Goal: Information Seeking & Learning: Learn about a topic

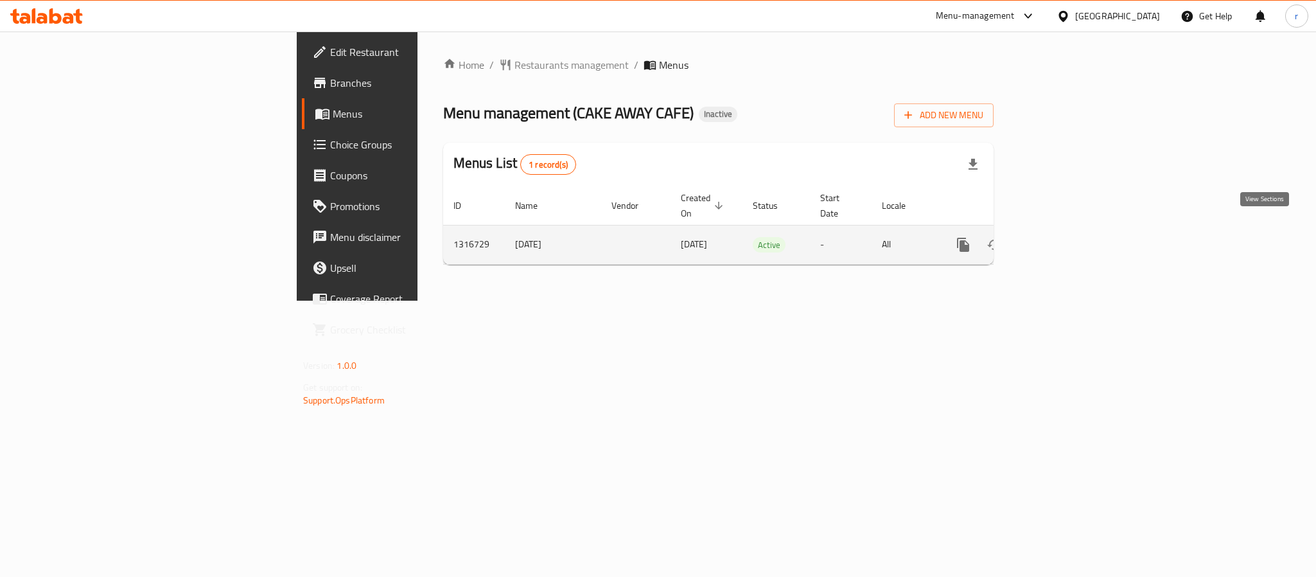
click at [1064, 237] on icon "enhanced table" at bounding box center [1055, 244] width 15 height 15
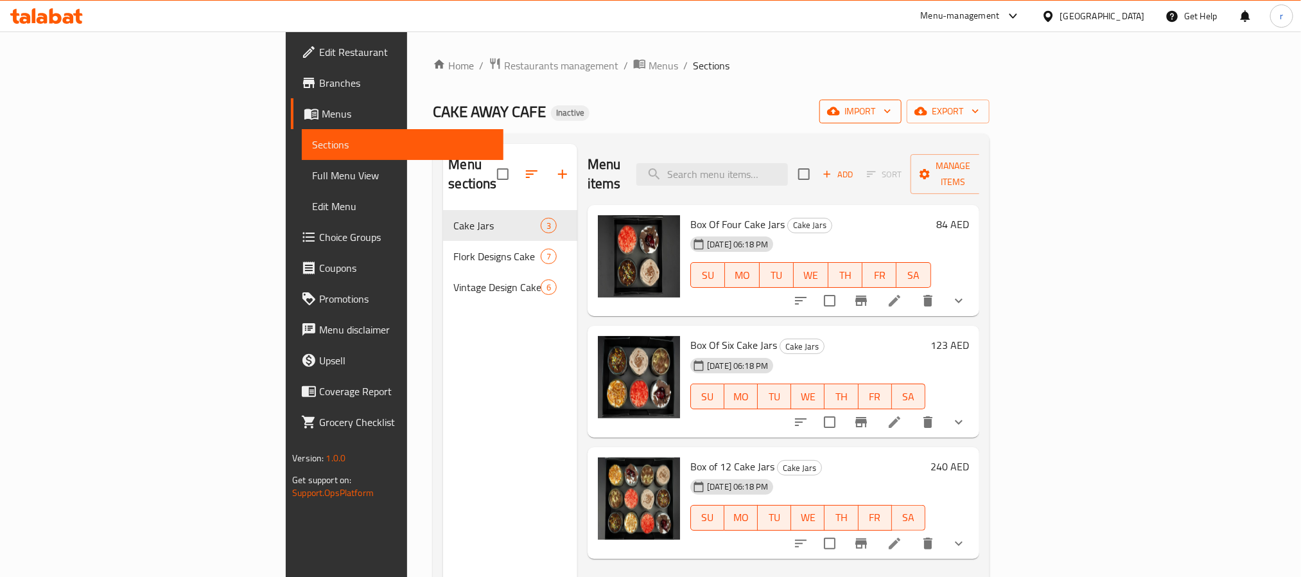
click at [892, 104] on span "import" at bounding box center [861, 111] width 62 height 16
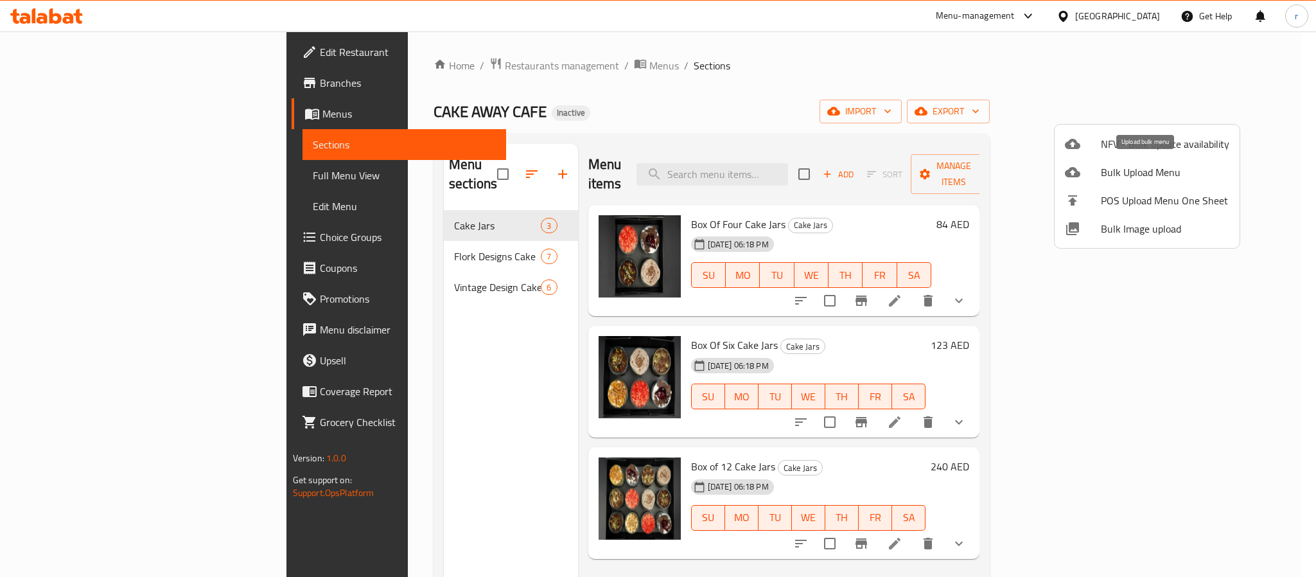
click at [1127, 164] on span "Bulk Upload Menu" at bounding box center [1165, 171] width 128 height 15
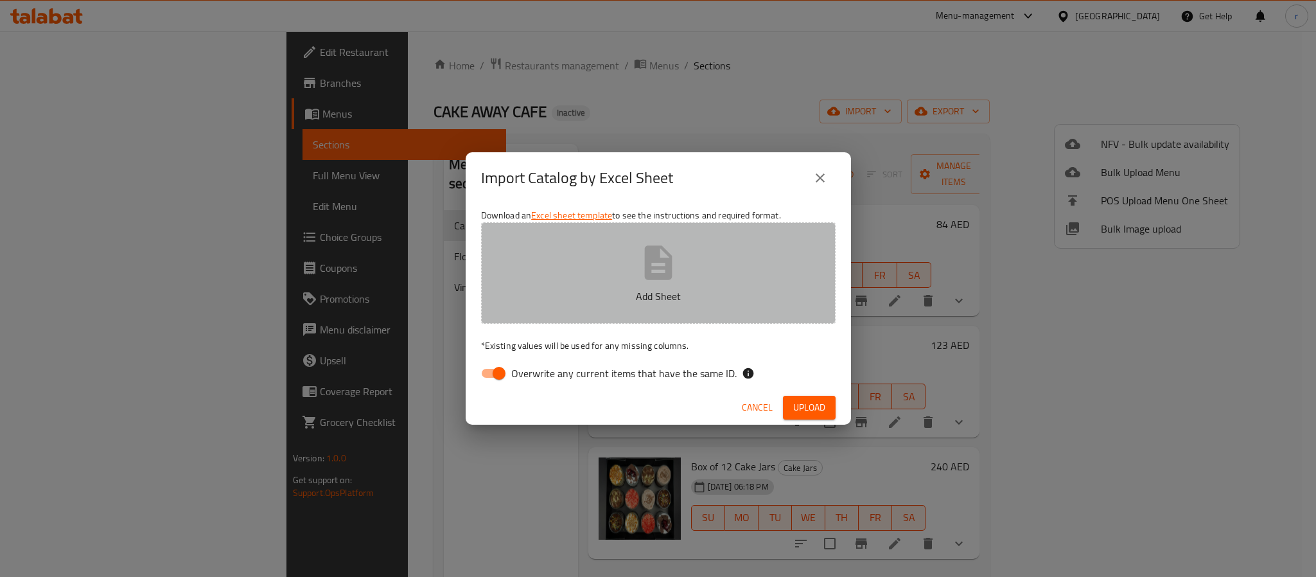
click at [586, 274] on button "Add Sheet" at bounding box center [658, 272] width 355 height 101
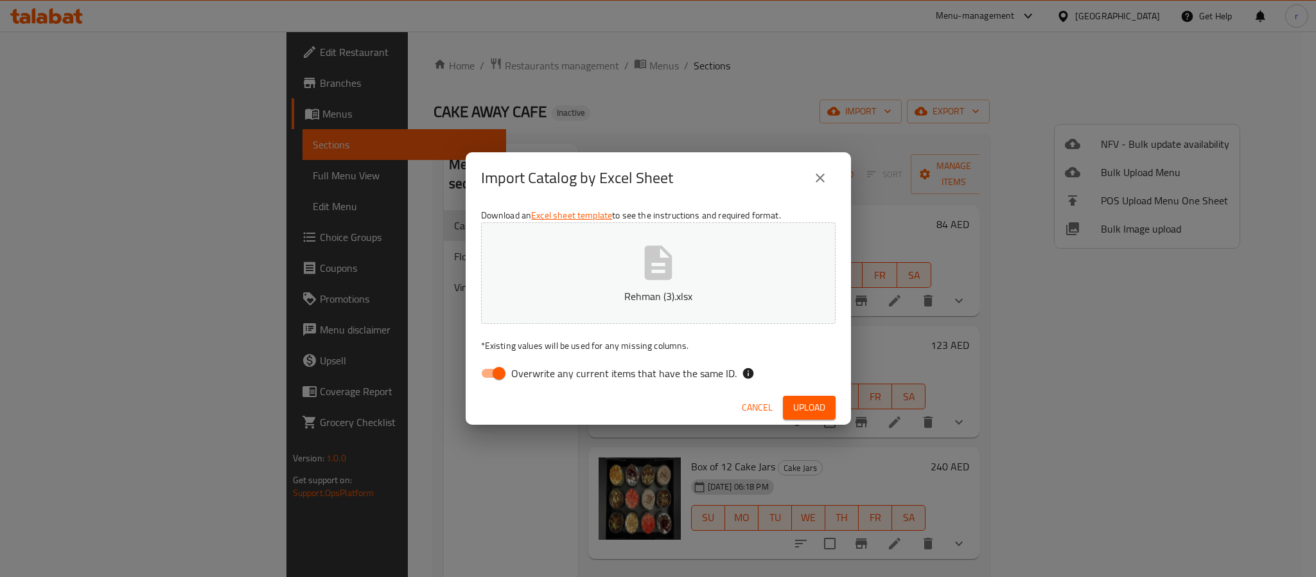
click at [492, 368] on input "Overwrite any current items that have the same ID." at bounding box center [498, 373] width 73 height 24
checkbox input "false"
click at [808, 411] on span "Upload" at bounding box center [809, 408] width 32 height 16
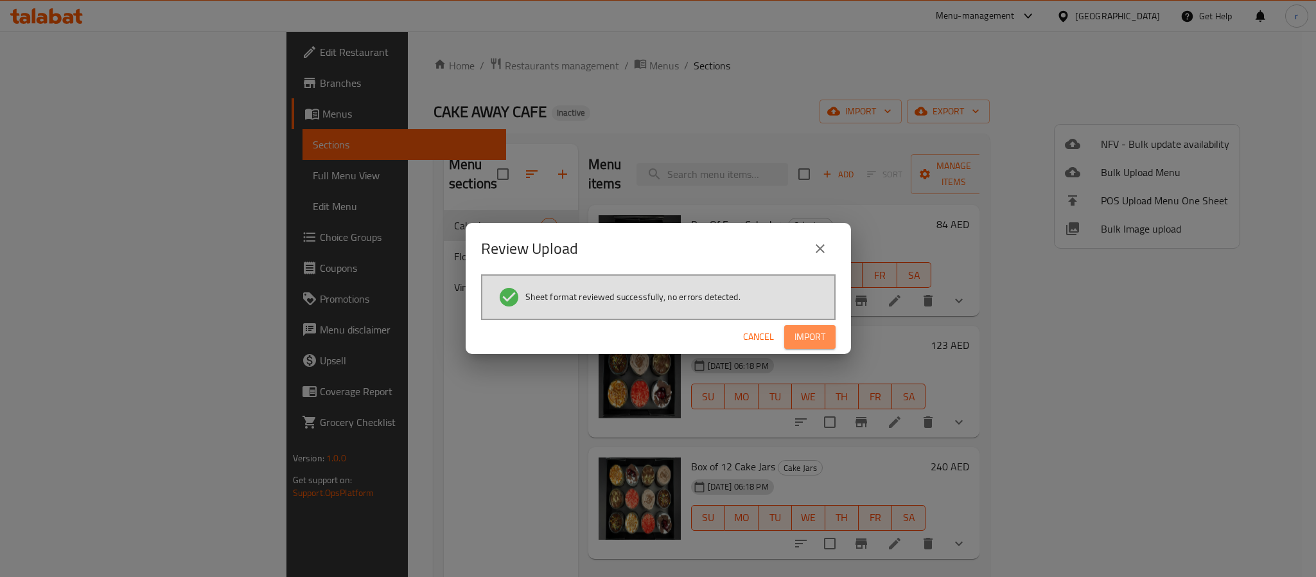
click at [816, 339] on span "Import" at bounding box center [810, 337] width 31 height 16
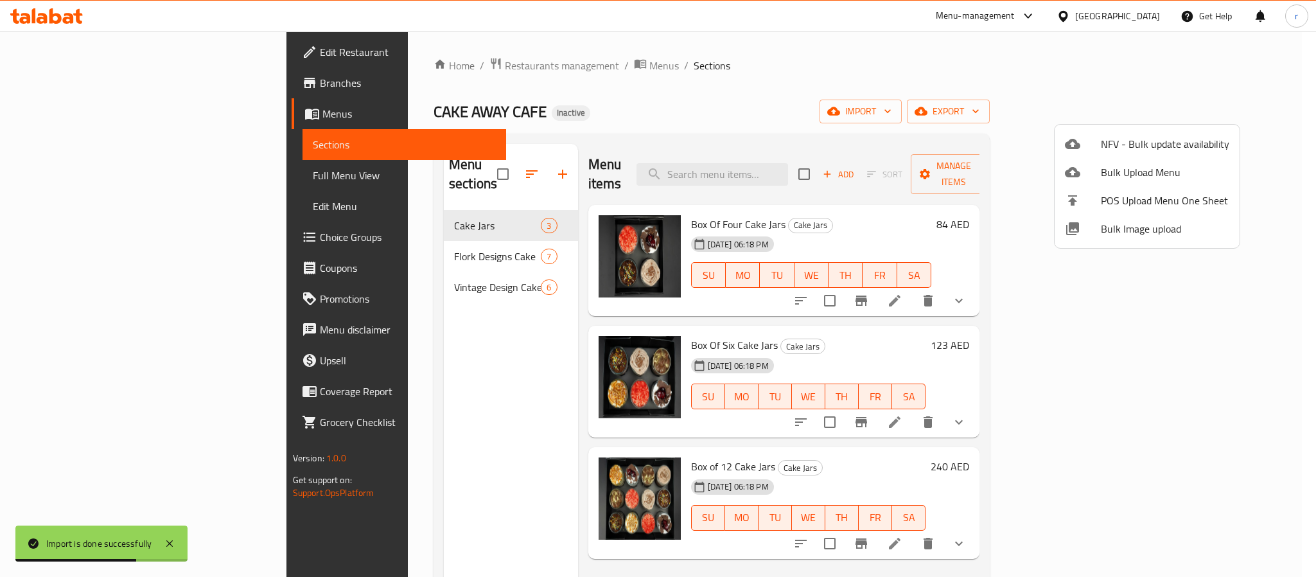
click at [613, 72] on div at bounding box center [658, 288] width 1316 height 577
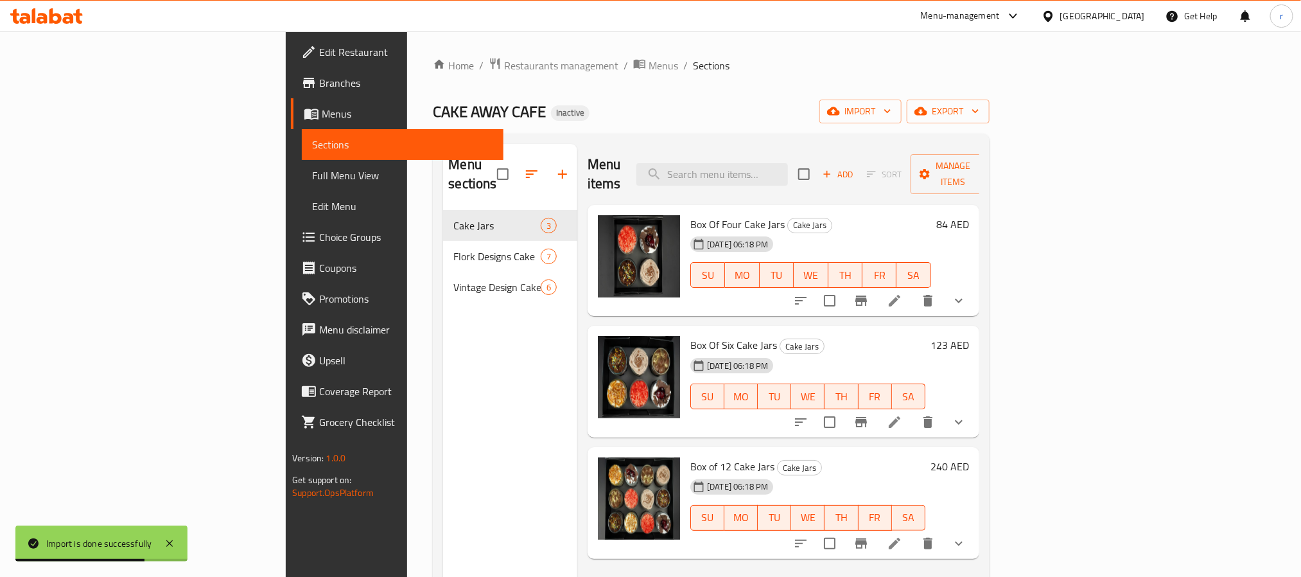
click at [613, 72] on ol "Home / Restaurants management / Menus / Sections" at bounding box center [711, 65] width 556 height 17
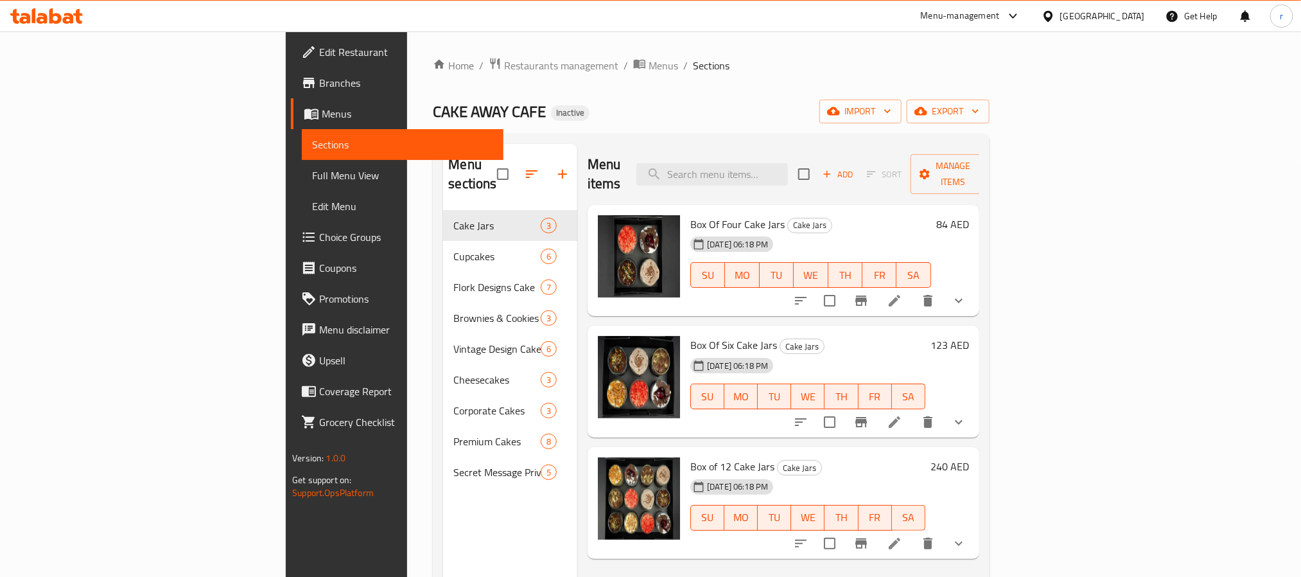
click at [443, 522] on div "Menu sections Cake Jars 3 Cupcakes 6 Flork Designs Cake 7 Brownies & Cookies 3 …" at bounding box center [510, 432] width 134 height 577
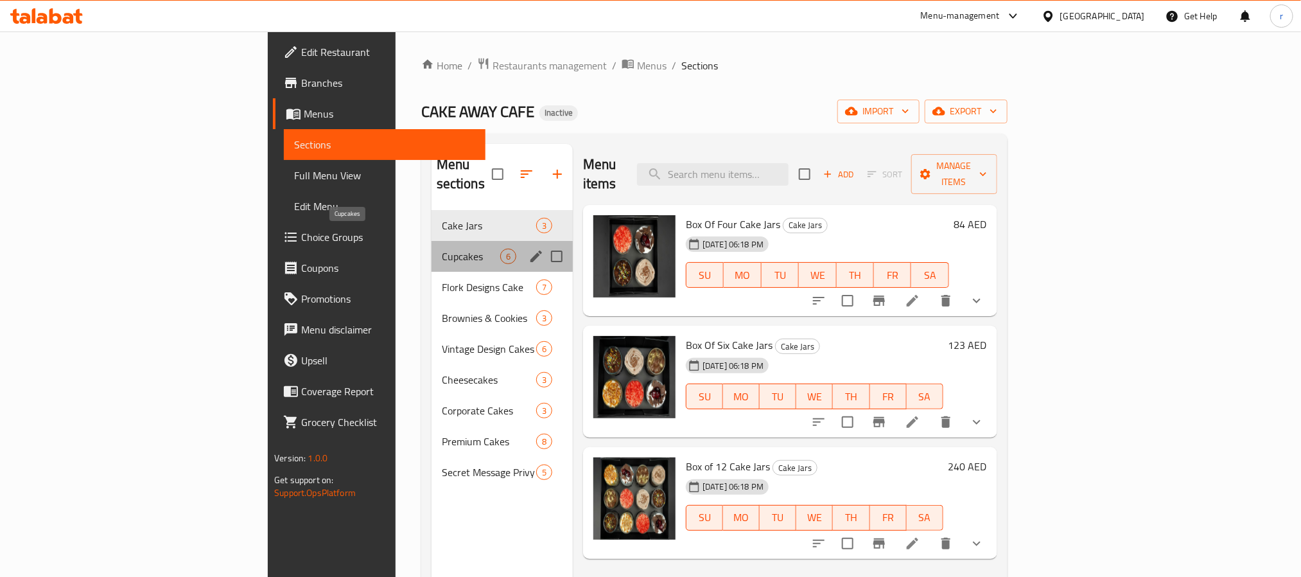
click at [442, 249] on span "Cupcakes" at bounding box center [471, 256] width 58 height 15
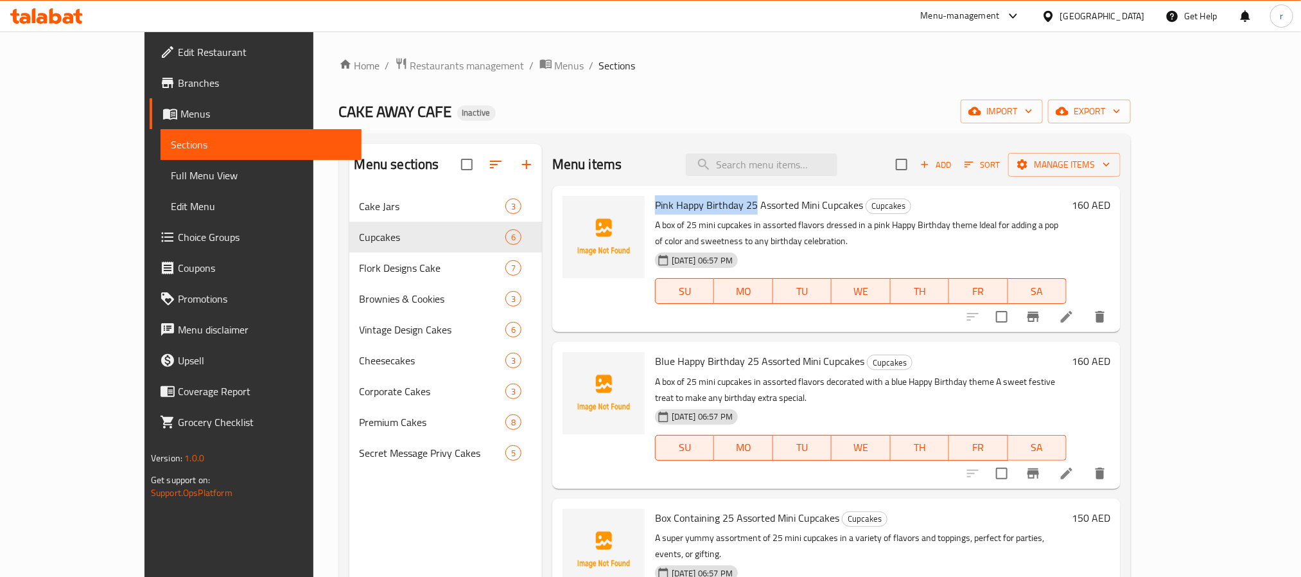
drag, startPoint x: 615, startPoint y: 204, endPoint x: 721, endPoint y: 206, distance: 105.4
click at [721, 206] on div "Pink Happy Birthday 25 Assorted Mini Cupcakes Cupcakes A box of 25 mini cupcake…" at bounding box center [861, 259] width 422 height 136
copy span "Pink Happy Birthday 25"
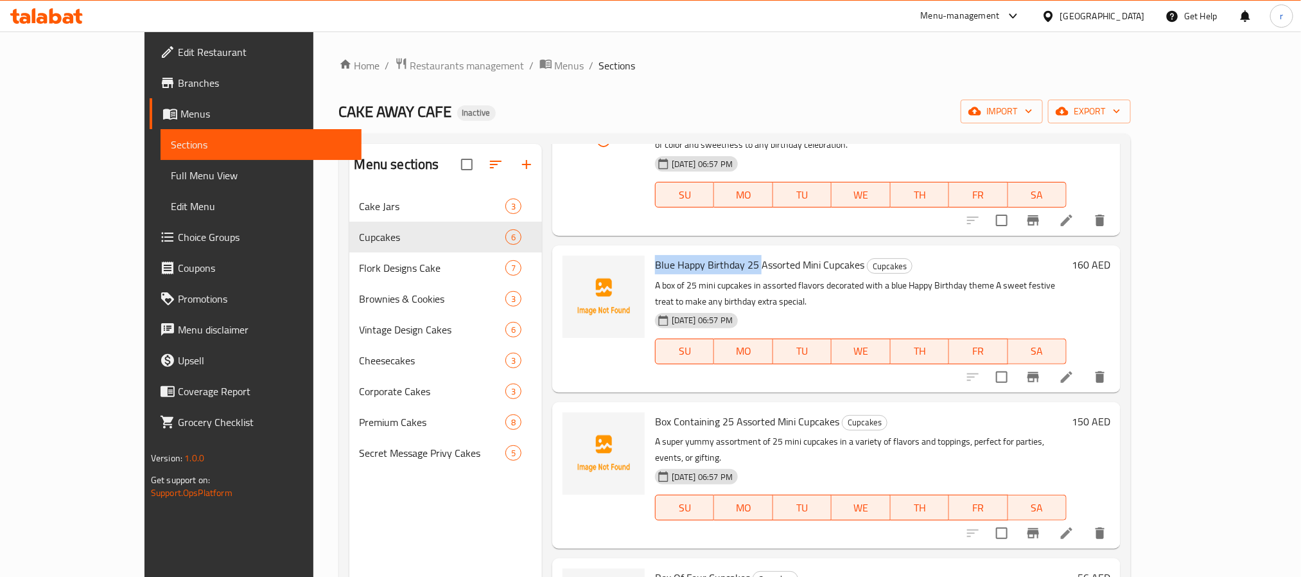
drag, startPoint x: 615, startPoint y: 268, endPoint x: 723, endPoint y: 265, distance: 108.0
click at [723, 265] on div "Blue Happy Birthday 25 Assorted Mini Cupcakes Cupcakes A box of 25 mini cupcake…" at bounding box center [861, 319] width 422 height 136
copy span "Blue Happy Birthday 25"
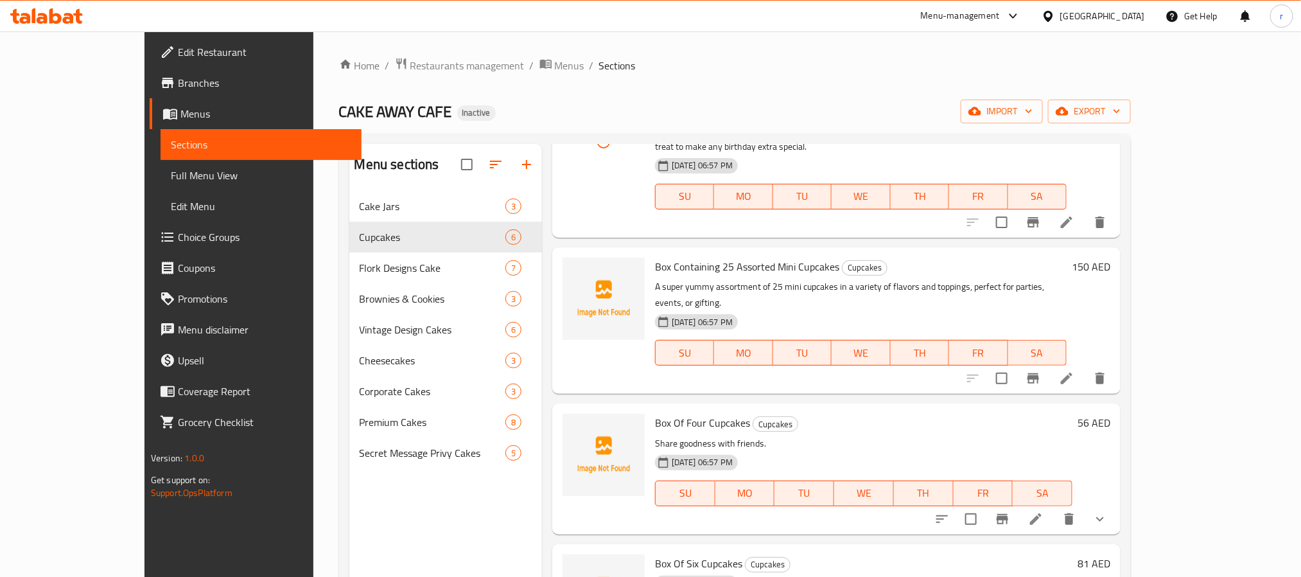
scroll to position [274, 0]
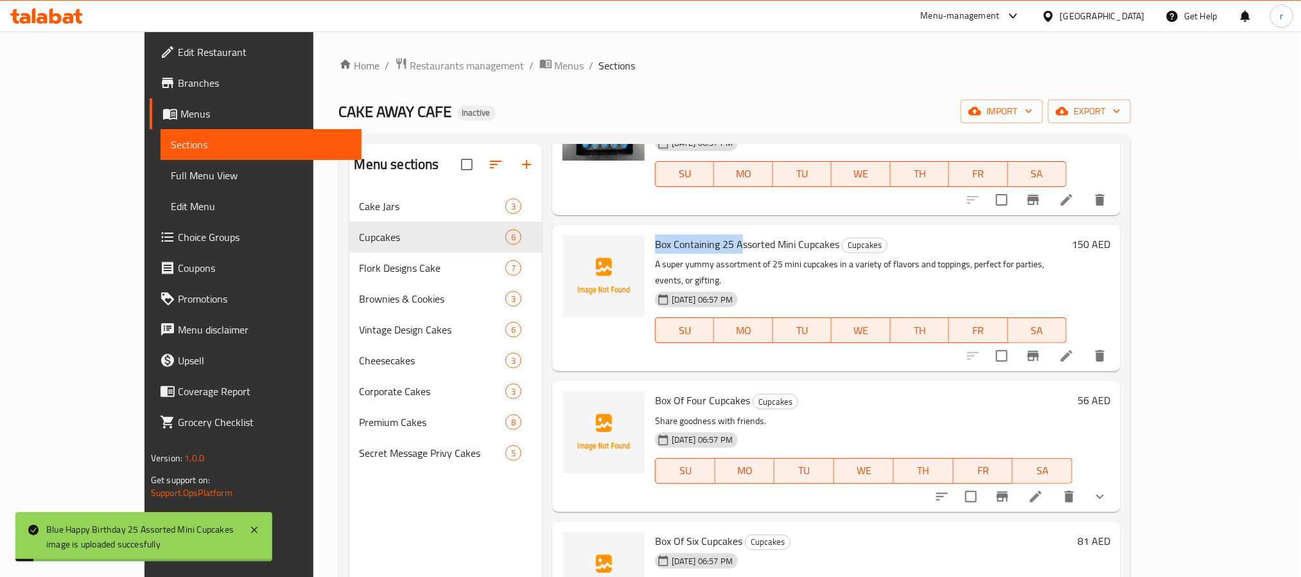
drag, startPoint x: 623, startPoint y: 224, endPoint x: 704, endPoint y: 224, distance: 80.9
click at [704, 230] on div "Box Containing 25 Assorted Mini Cupcakes Cupcakes A super yummy assortment of 2…" at bounding box center [861, 298] width 422 height 136
copy span "Box Containing 25 A"
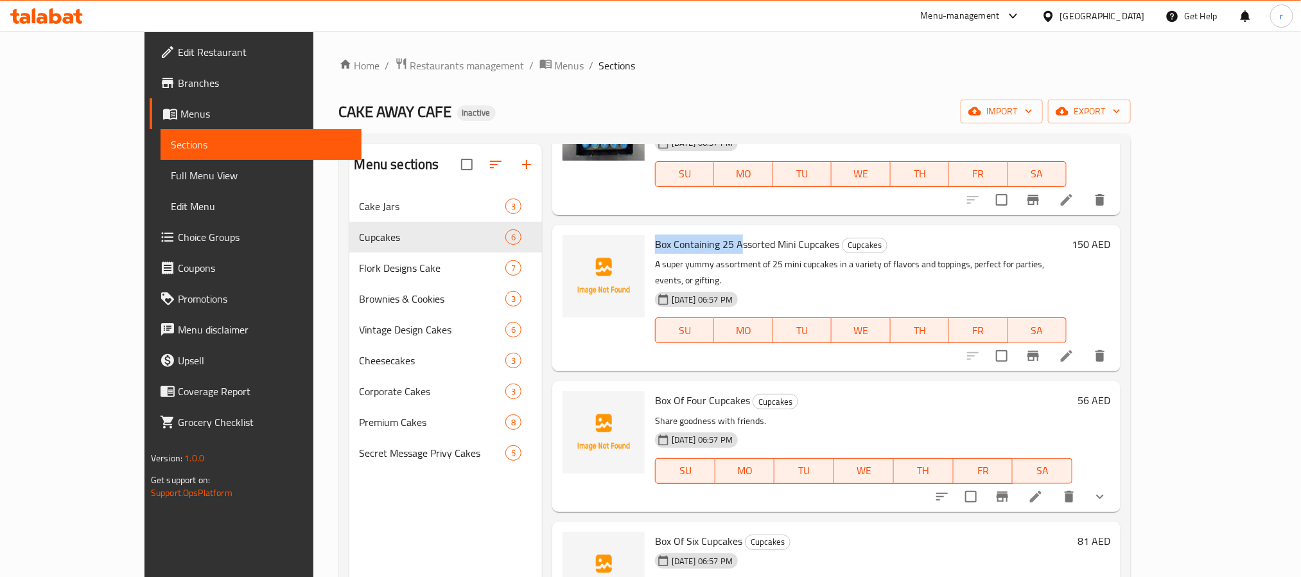
click at [661, 234] on span "Box Containing 25 Assorted Mini Cupcakes" at bounding box center [747, 243] width 184 height 19
click at [707, 234] on span "Box Containing 25 Assorted Mini Cupcakes" at bounding box center [747, 243] width 184 height 19
drag, startPoint x: 621, startPoint y: 224, endPoint x: 736, endPoint y: 226, distance: 115.0
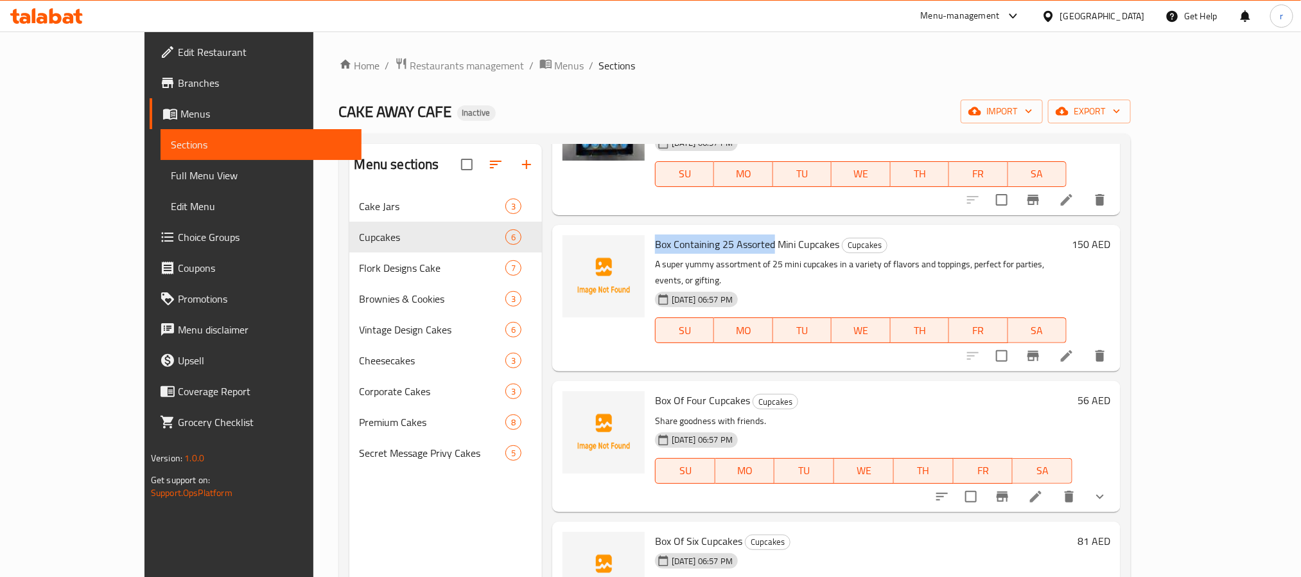
click at [736, 234] on span "Box Containing 25 Assorted Mini Cupcakes" at bounding box center [747, 243] width 184 height 19
copy span "Box Containing 25 Assorted"
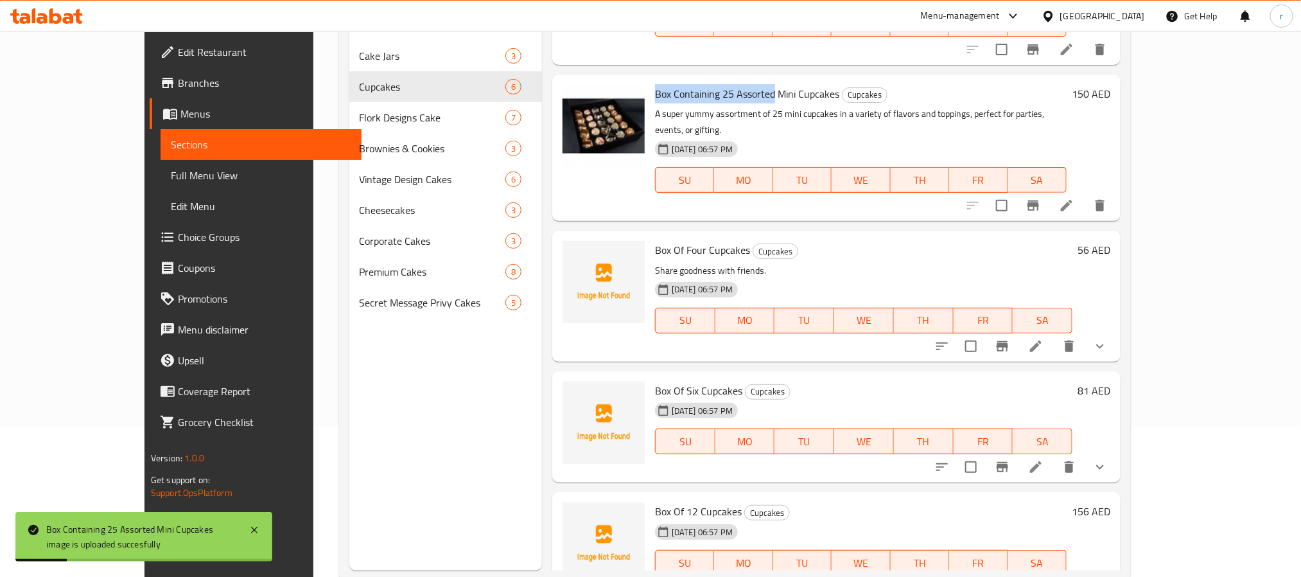
scroll to position [180, 0]
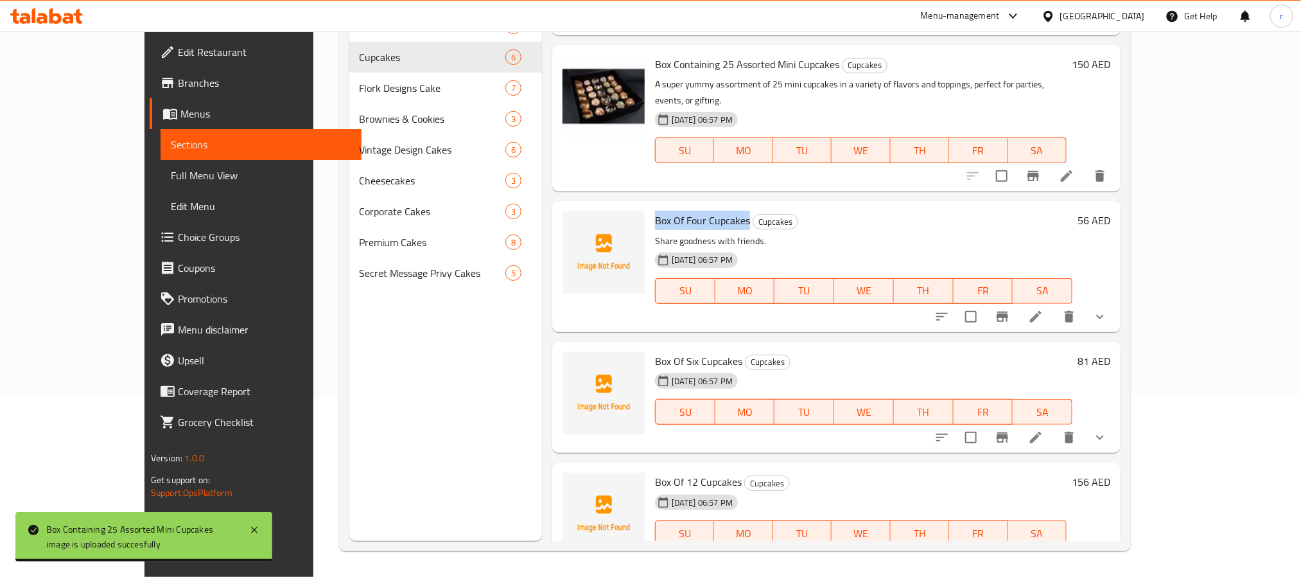
drag, startPoint x: 617, startPoint y: 189, endPoint x: 711, endPoint y: 189, distance: 94.4
click at [711, 206] on div "Box Of Four Cupcakes Cupcakes Share goodness with friends. [DATE] 06:57 PM SU M…" at bounding box center [864, 266] width 428 height 120
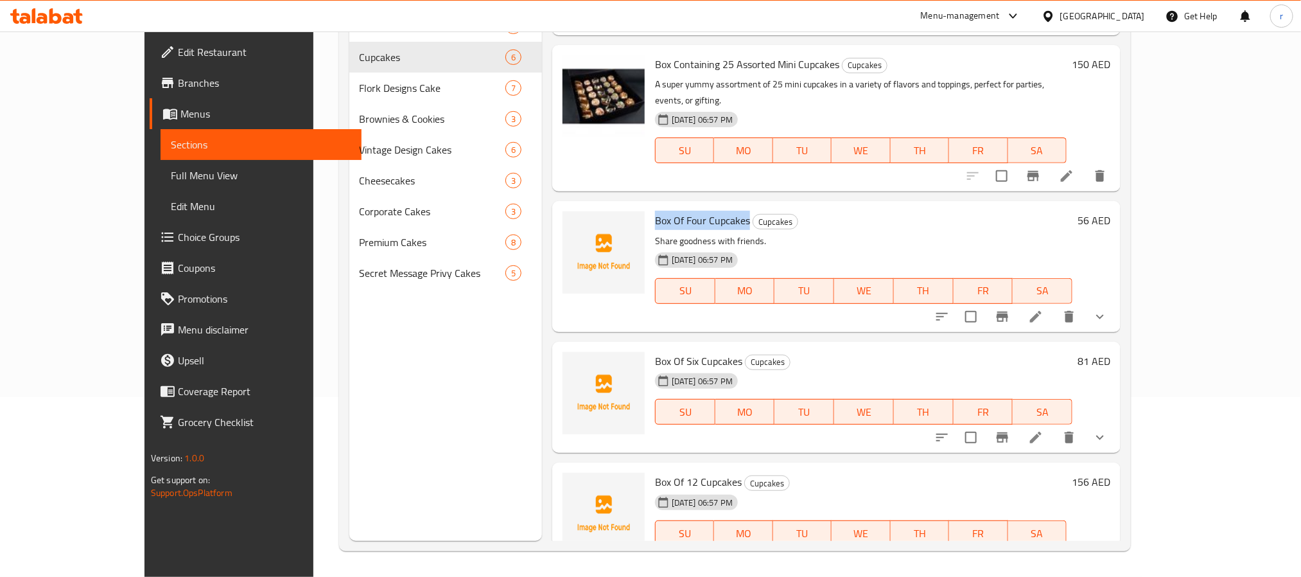
copy span "Box Of Four Cupcakes"
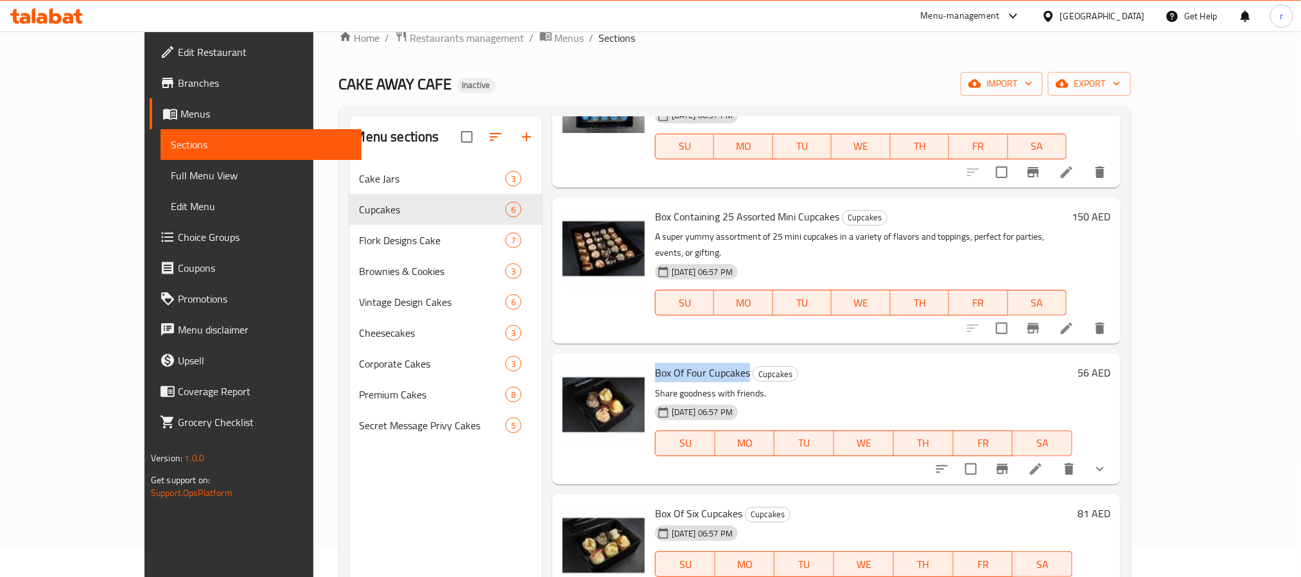
scroll to position [0, 0]
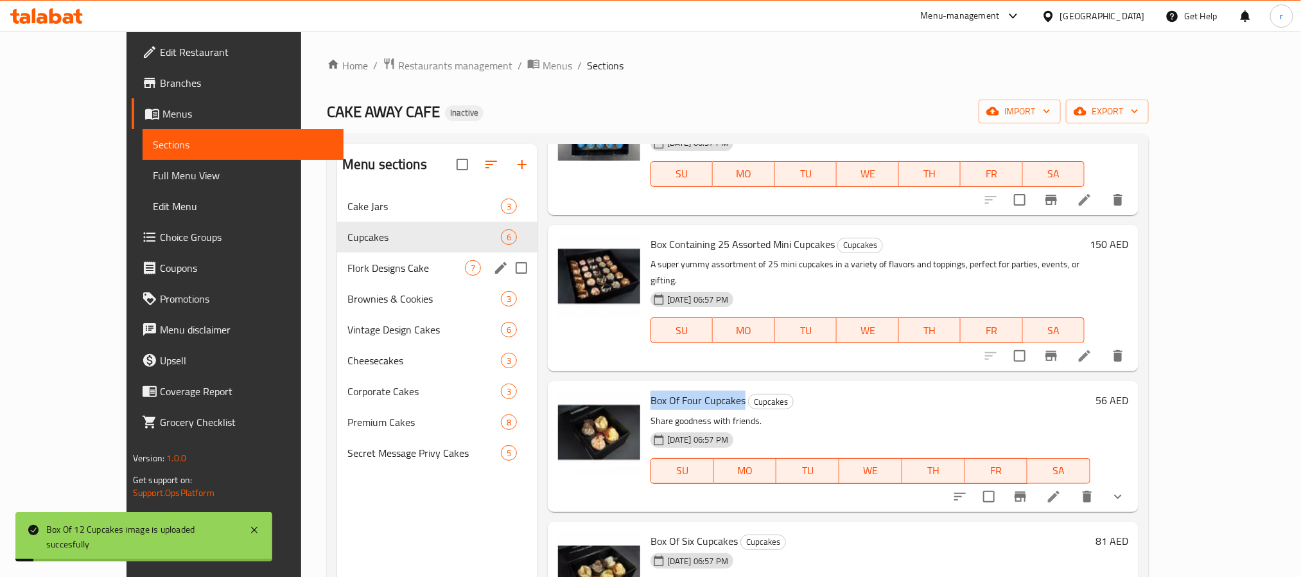
click at [337, 259] on div "Flork Designs Cake 7" at bounding box center [437, 267] width 200 height 31
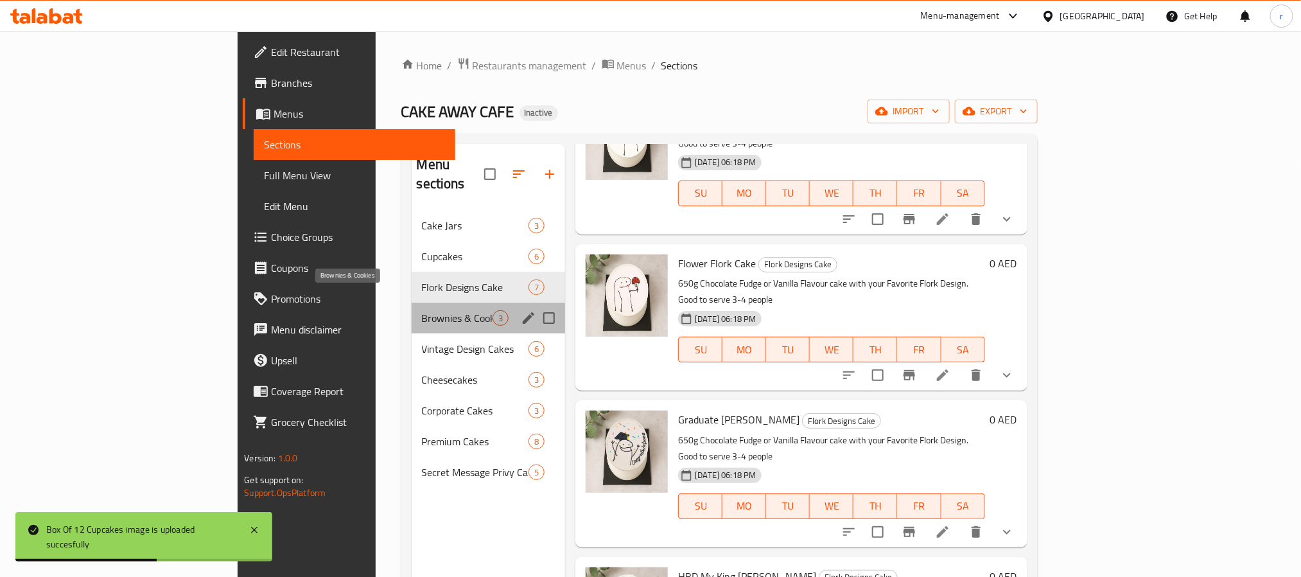
click at [422, 310] on span "Brownies & Cookies" at bounding box center [457, 317] width 71 height 15
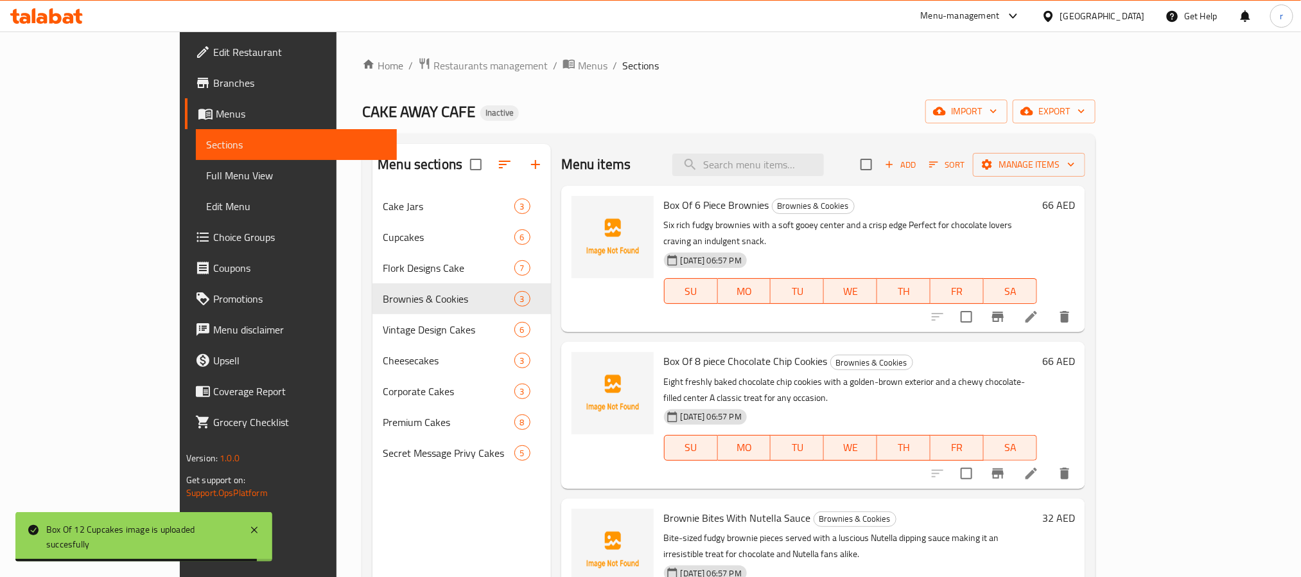
scroll to position [96, 0]
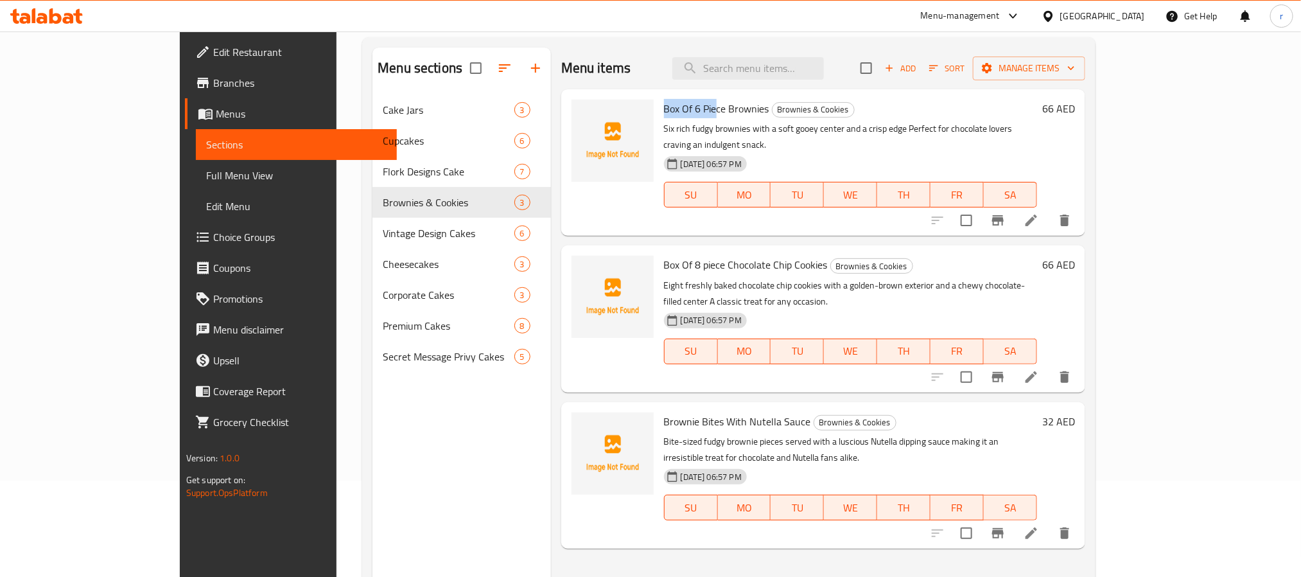
drag, startPoint x: 619, startPoint y: 104, endPoint x: 669, endPoint y: 104, distance: 50.7
click at [669, 104] on span "Box Of 6 Piece Brownies" at bounding box center [716, 108] width 105 height 19
click at [680, 107] on span "Box Of 6 Piece Brownies" at bounding box center [716, 108] width 105 height 19
drag, startPoint x: 684, startPoint y: 108, endPoint x: 723, endPoint y: 112, distance: 38.7
click at [723, 112] on span "Box Of 6 Piece Brownies" at bounding box center [716, 108] width 105 height 19
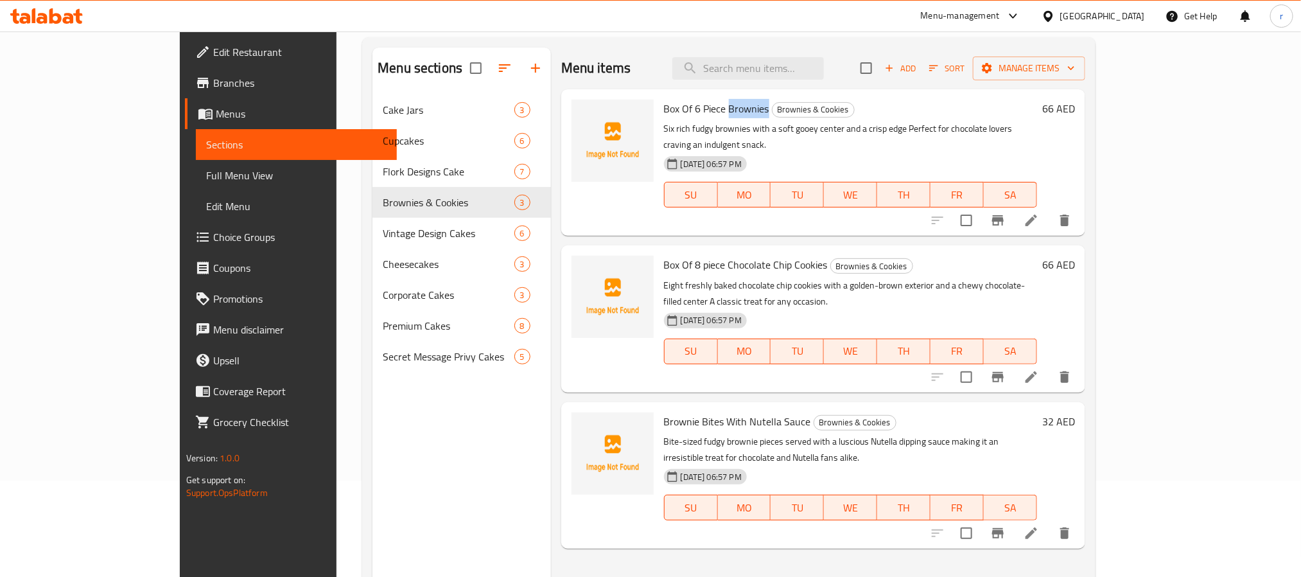
copy span "Brownies"
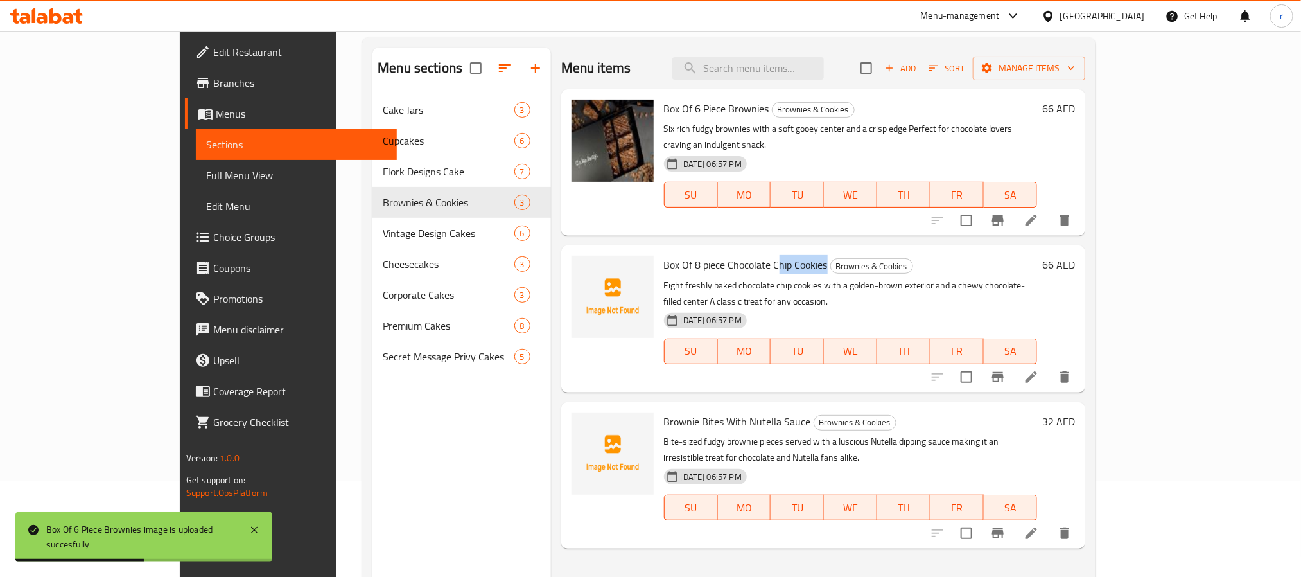
drag, startPoint x: 731, startPoint y: 245, endPoint x: 781, endPoint y: 245, distance: 50.1
click at [781, 255] on span "Box Of 8 piece Chocolate Chip Cookies" at bounding box center [746, 264] width 164 height 19
click at [769, 255] on span "Box Of 8 piece Chocolate Chip Cookies" at bounding box center [746, 264] width 164 height 19
drag, startPoint x: 727, startPoint y: 247, endPoint x: 782, endPoint y: 249, distance: 55.3
click at [782, 256] on h6 "Box Of 8 piece Chocolate Chip Cookies Brownies & Cookies" at bounding box center [850, 265] width 373 height 18
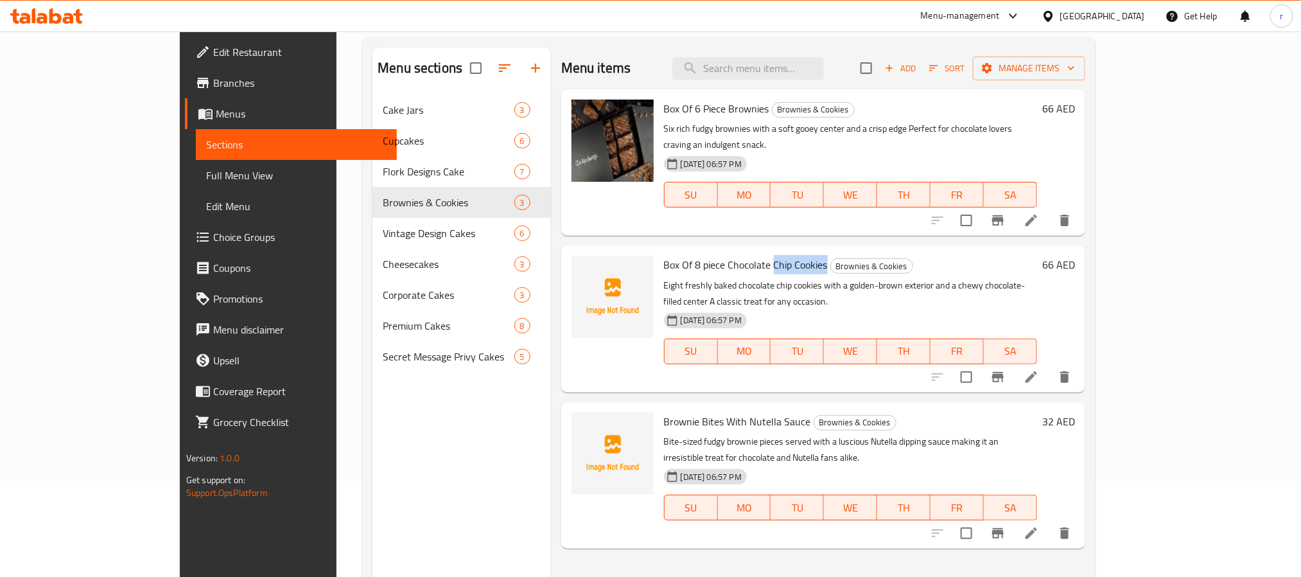
copy span "Chip Cookies"
drag, startPoint x: 703, startPoint y: 389, endPoint x: 763, endPoint y: 389, distance: 59.7
click at [763, 412] on h6 "Brownie Bites With Nutella Sauce Brownies & Cookies" at bounding box center [850, 421] width 373 height 18
copy span "Nutella Sauce"
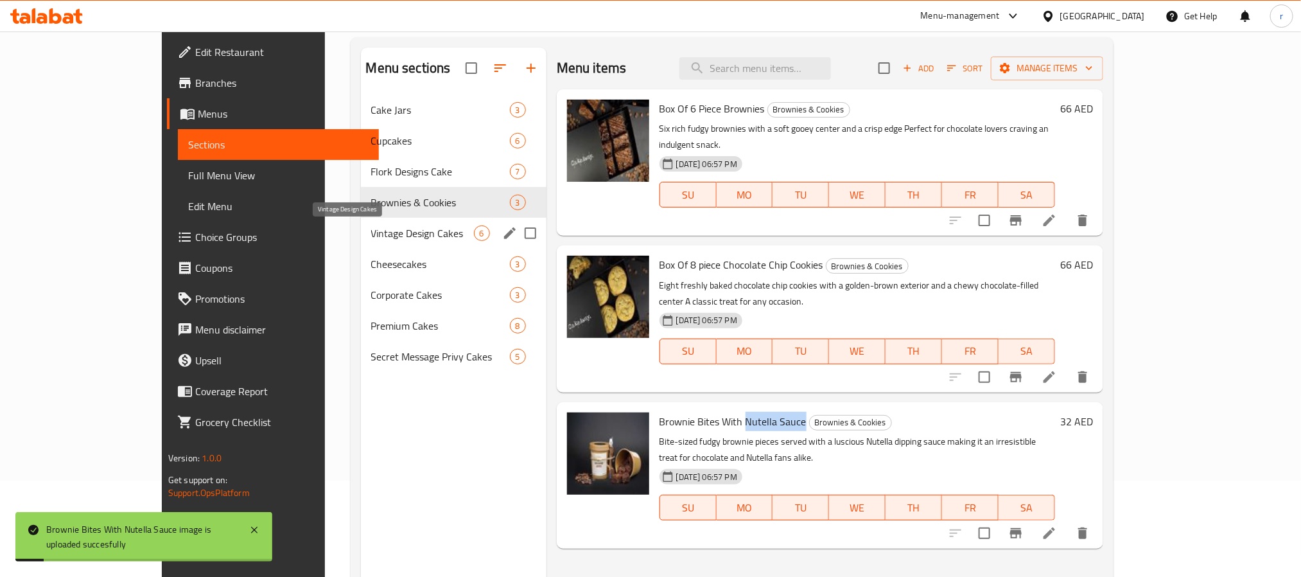
click at [371, 232] on span "Vintage Design Cakes" at bounding box center [422, 232] width 103 height 15
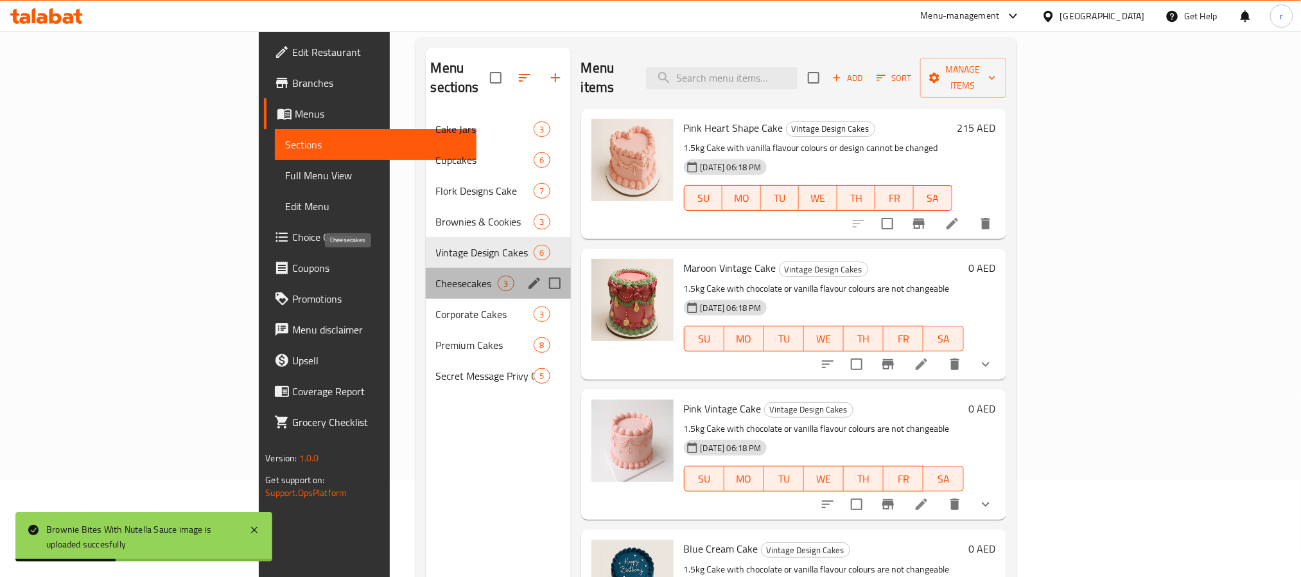
click at [436, 276] on span "Cheesecakes" at bounding box center [467, 283] width 62 height 15
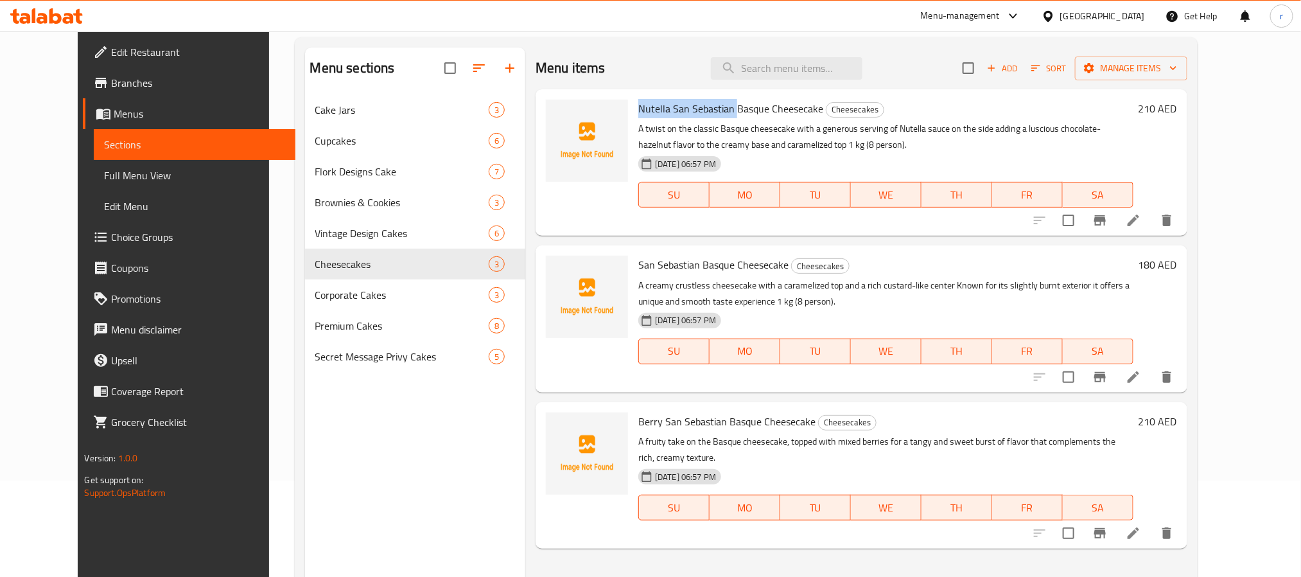
drag, startPoint x: 619, startPoint y: 109, endPoint x: 715, endPoint y: 110, distance: 96.4
click at [715, 110] on span "Nutella San Sebastian Basque Cheesecake" at bounding box center [730, 108] width 185 height 19
copy span "Nutella San Sebastian"
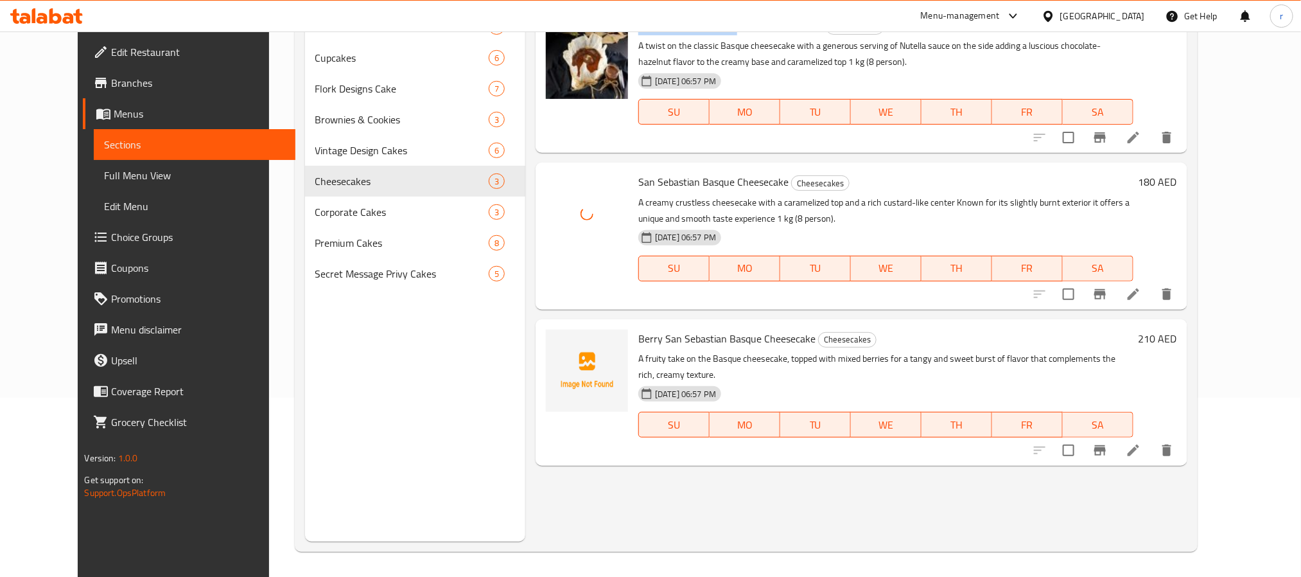
scroll to position [180, 0]
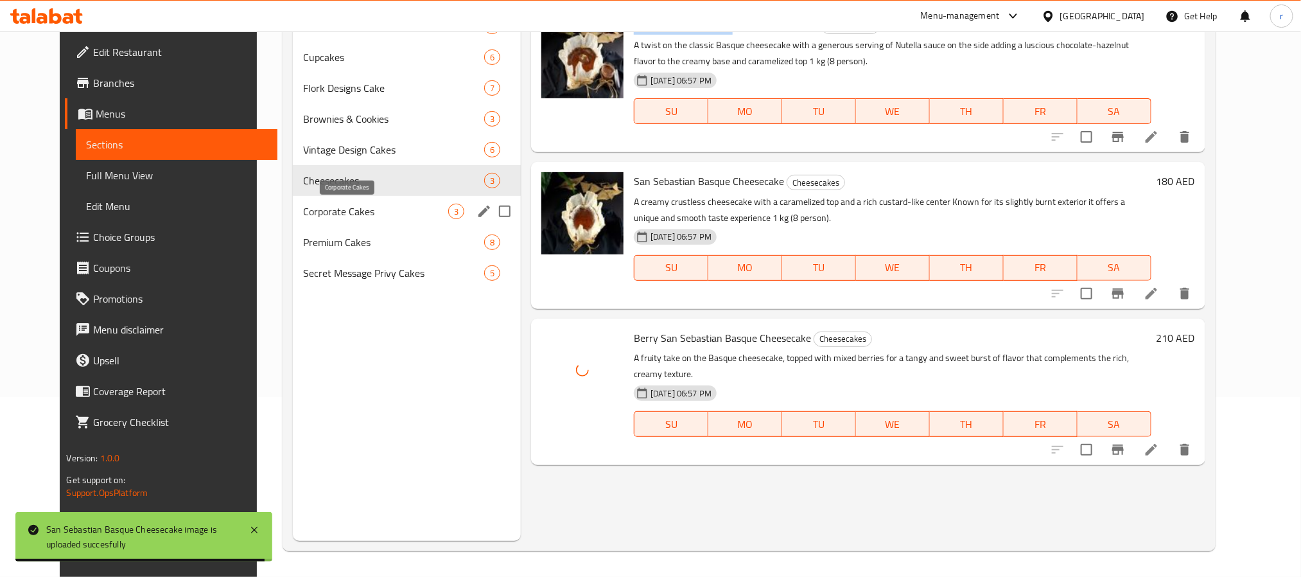
click at [348, 216] on span "Corporate Cakes" at bounding box center [375, 211] width 145 height 15
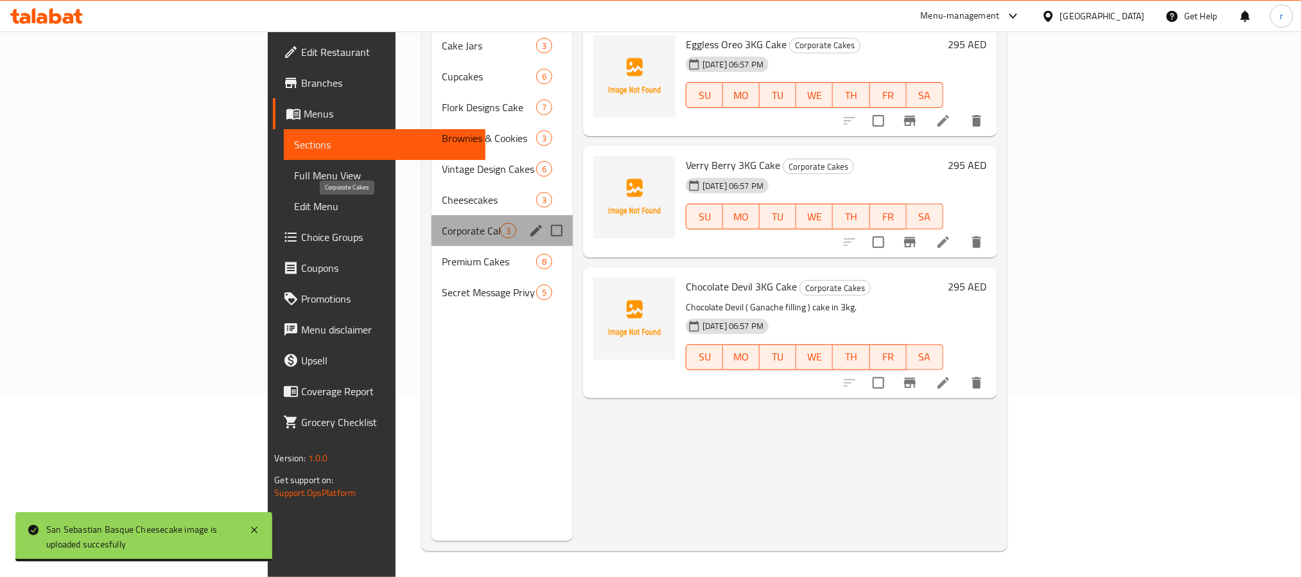
click at [442, 223] on span "Corporate Cakes" at bounding box center [471, 230] width 58 height 15
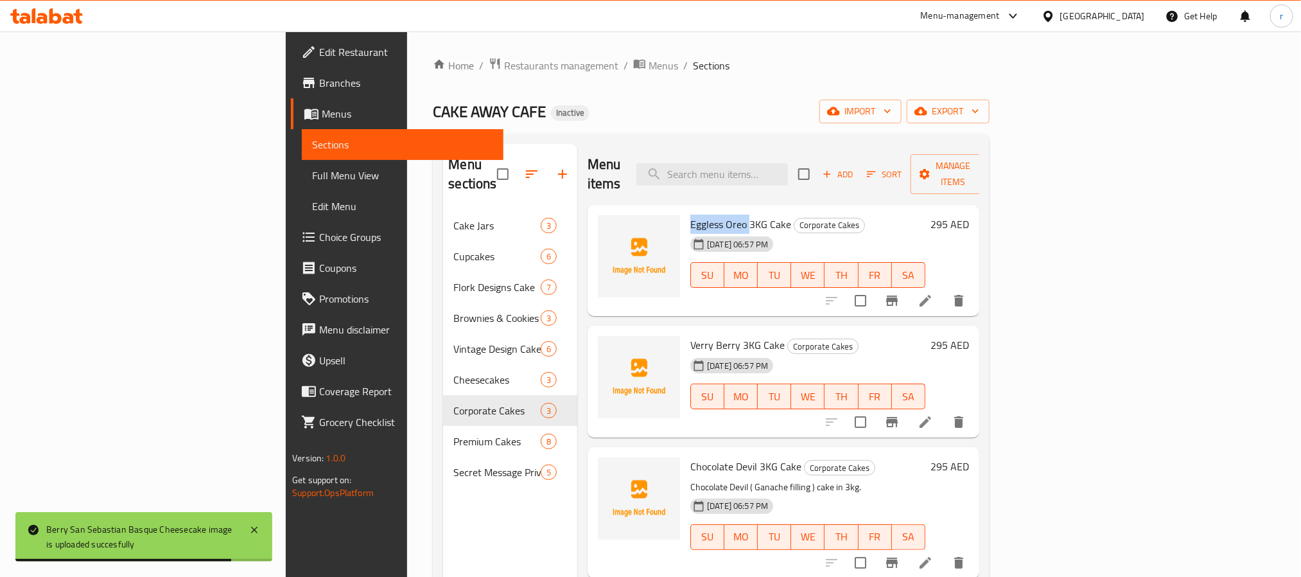
drag, startPoint x: 621, startPoint y: 203, endPoint x: 678, endPoint y: 202, distance: 57.8
click at [691, 215] on span "Eggless Oreo 3KG Cake" at bounding box center [741, 224] width 101 height 19
copy span "Eggless Oreo"
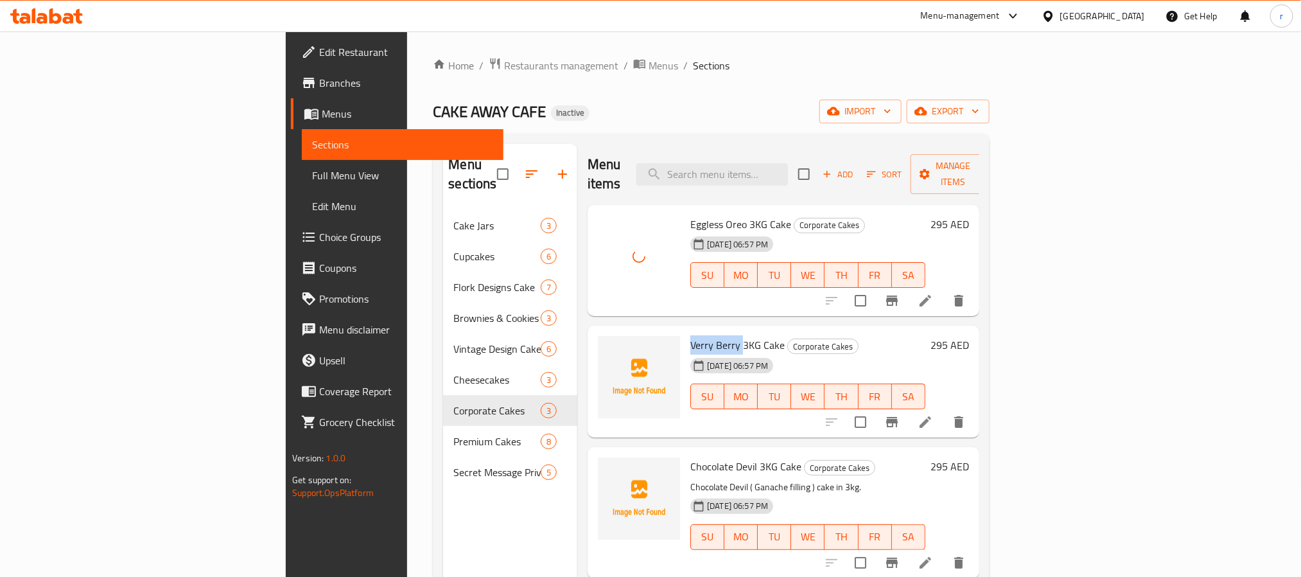
drag, startPoint x: 619, startPoint y: 324, endPoint x: 669, endPoint y: 324, distance: 50.1
click at [691, 335] on span "Verry Berry 3KG Cake" at bounding box center [738, 344] width 94 height 19
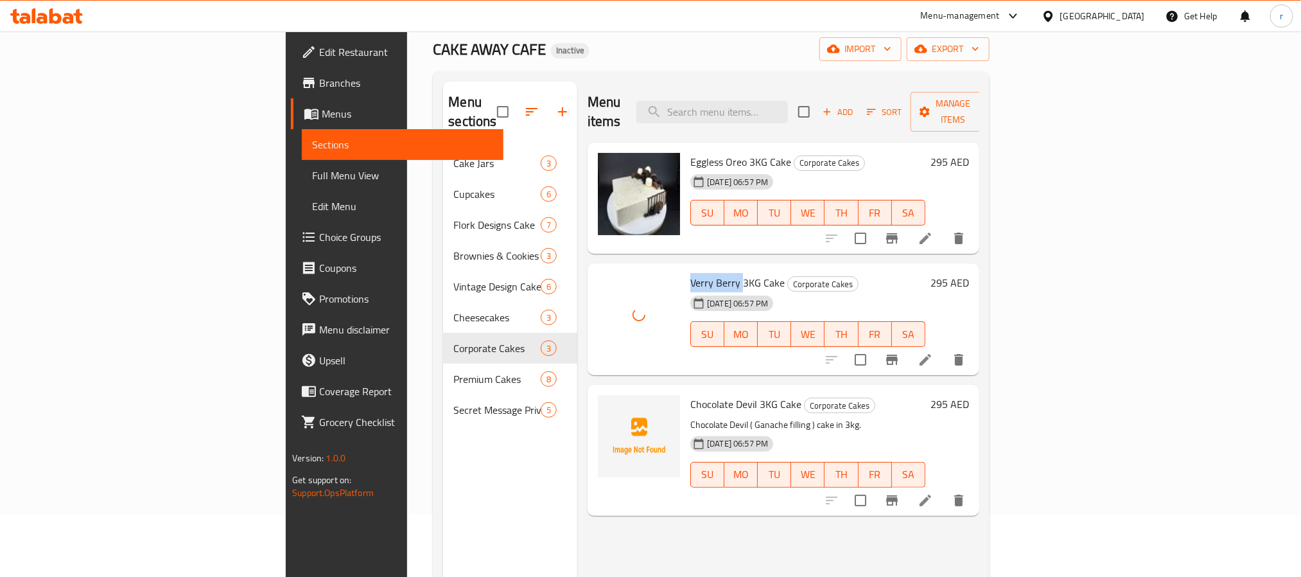
scroll to position [96, 0]
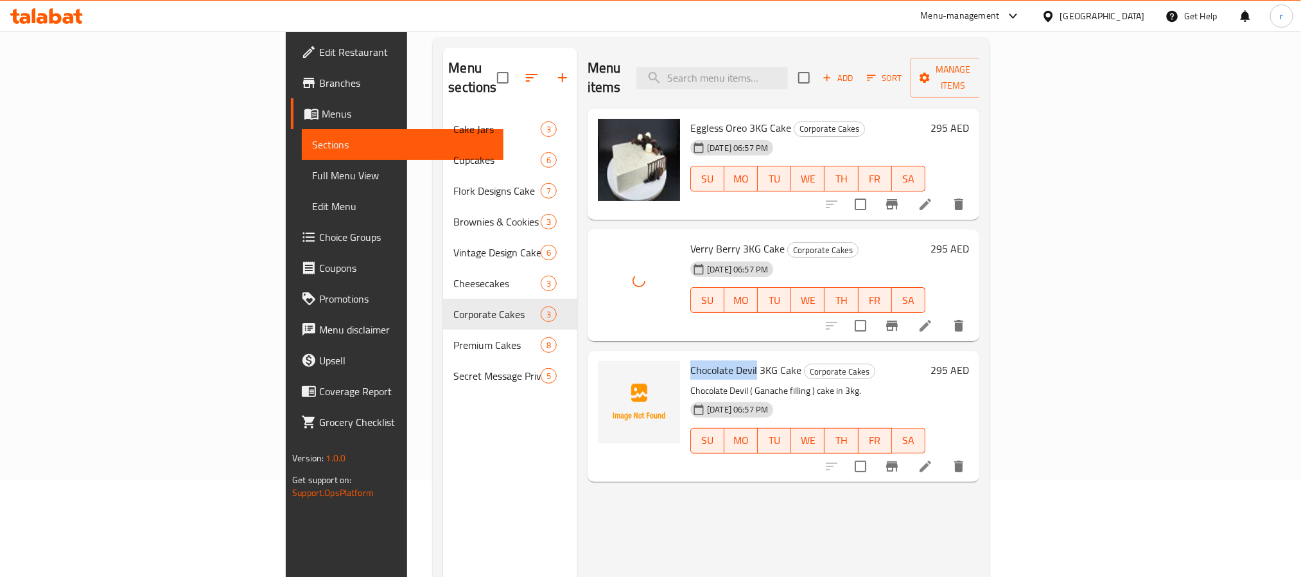
drag, startPoint x: 617, startPoint y: 349, endPoint x: 686, endPoint y: 353, distance: 69.5
click at [686, 356] on div "Chocolate Devil 3KG Cake Corporate Cakes Chocolate Devil ( Ganache filling ) ca…" at bounding box center [807, 416] width 245 height 120
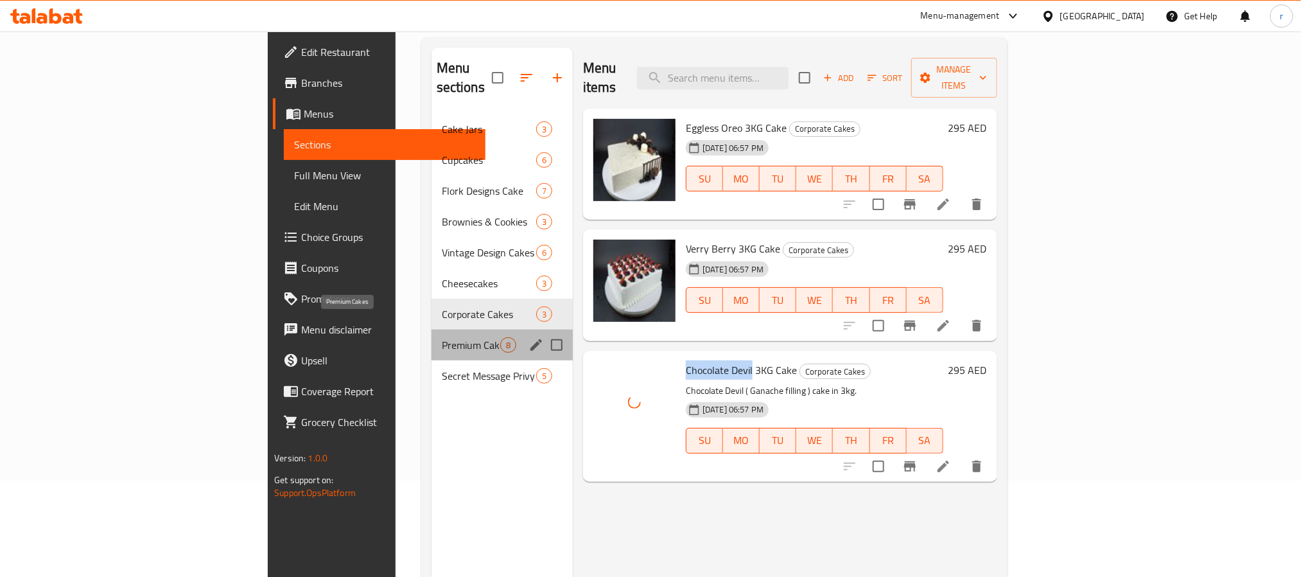
click at [442, 337] on span "Premium Cakes" at bounding box center [471, 344] width 58 height 15
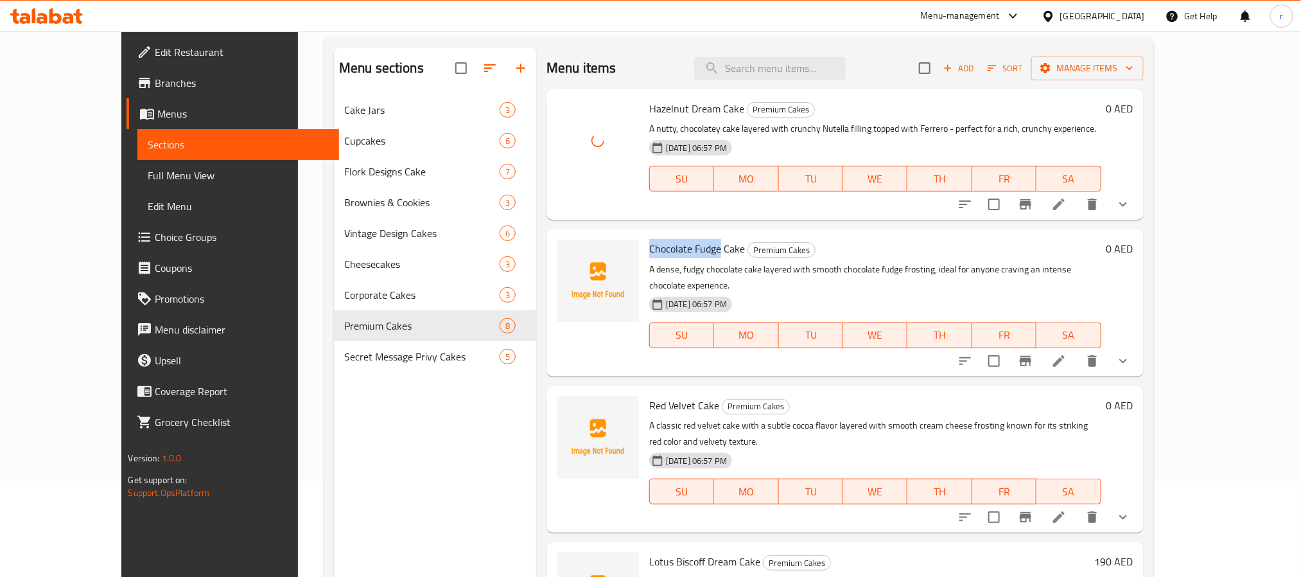
drag, startPoint x: 617, startPoint y: 245, endPoint x: 690, endPoint y: 255, distance: 73.9
click at [690, 255] on div "Chocolate Fudge Cake Premium Cakes A dense, fudgy chocolate cake layered with s…" at bounding box center [875, 302] width 462 height 136
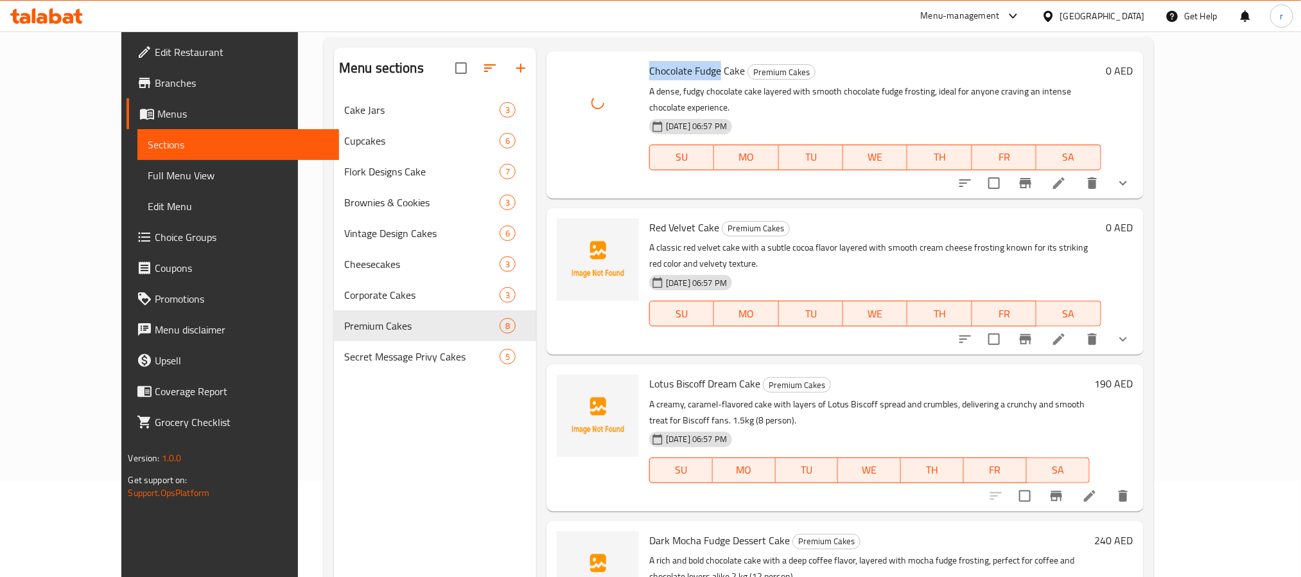
scroll to position [193, 0]
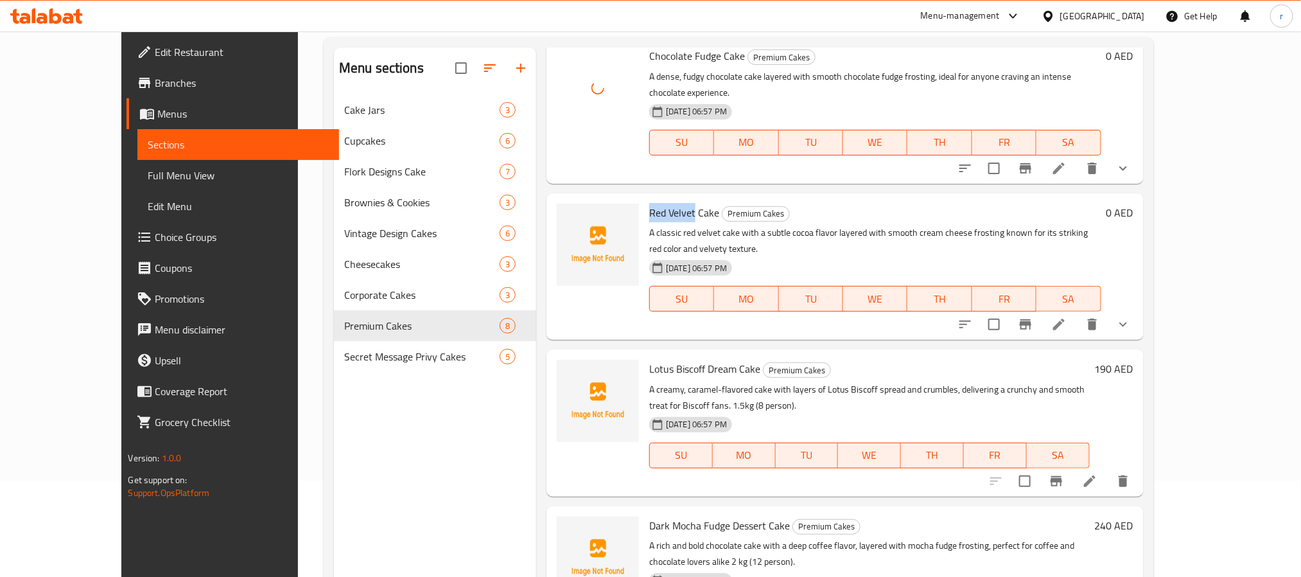
drag, startPoint x: 617, startPoint y: 195, endPoint x: 664, endPoint y: 197, distance: 46.9
click at [664, 198] on div "Red Velvet Cake Premium Cakes A classic red velvet cake with a subtle cocoa fla…" at bounding box center [875, 266] width 462 height 136
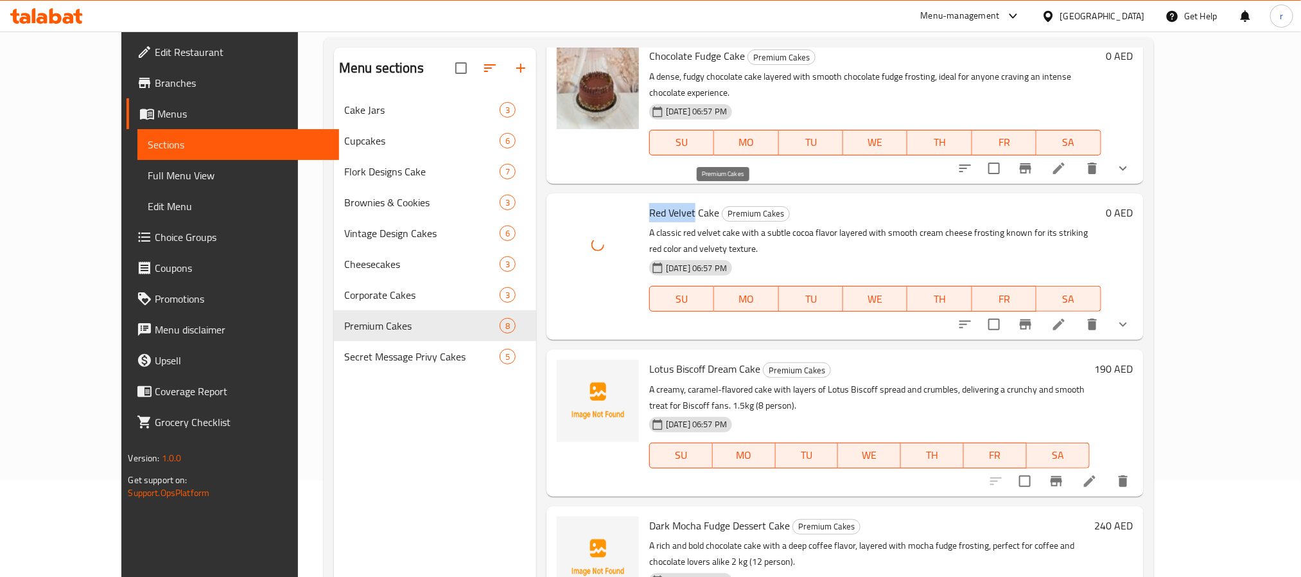
scroll to position [289, 0]
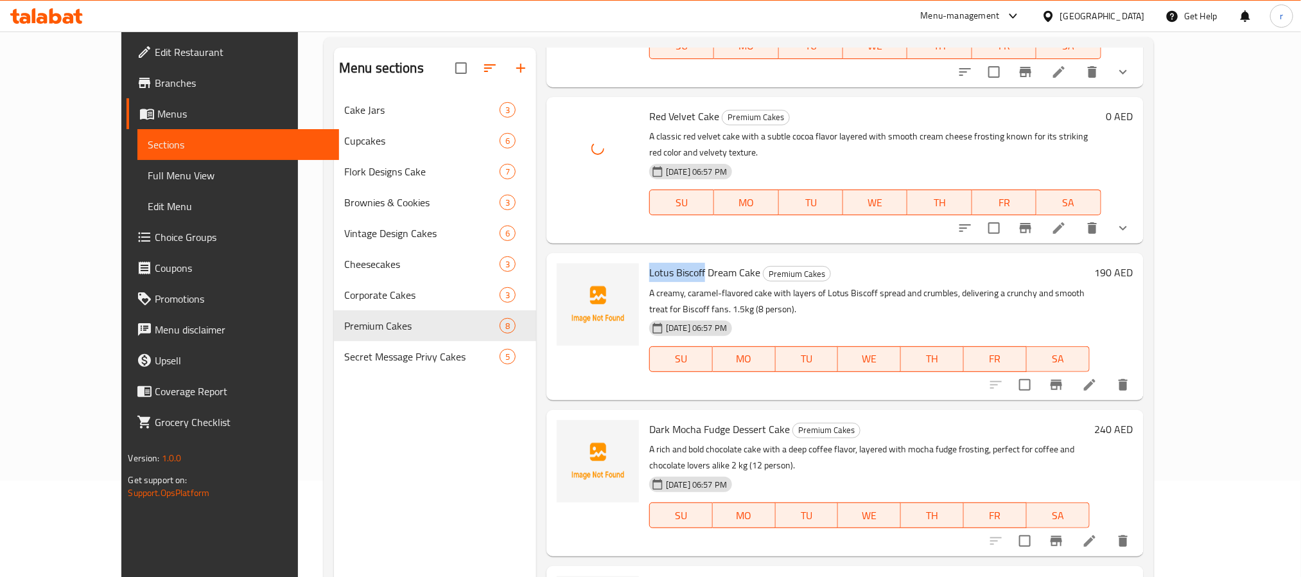
drag, startPoint x: 615, startPoint y: 236, endPoint x: 676, endPoint y: 243, distance: 62.1
click at [676, 258] on div "Lotus Biscoff Dream Cake Premium Cakes A creamy, caramel-flavored cake with lay…" at bounding box center [869, 326] width 450 height 136
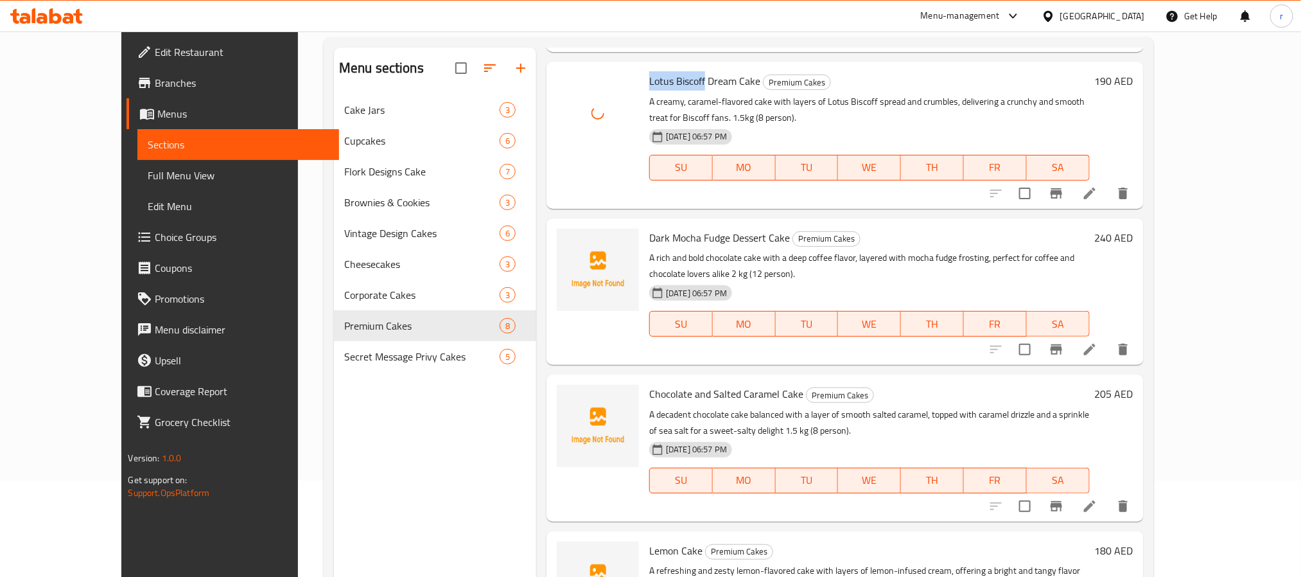
scroll to position [482, 0]
drag, startPoint x: 617, startPoint y: 206, endPoint x: 669, endPoint y: 206, distance: 52.7
click at [669, 222] on div "Dark Mocha Fudge Dessert Cake Premium Cakes A rich and bold chocolate cake with…" at bounding box center [869, 290] width 450 height 136
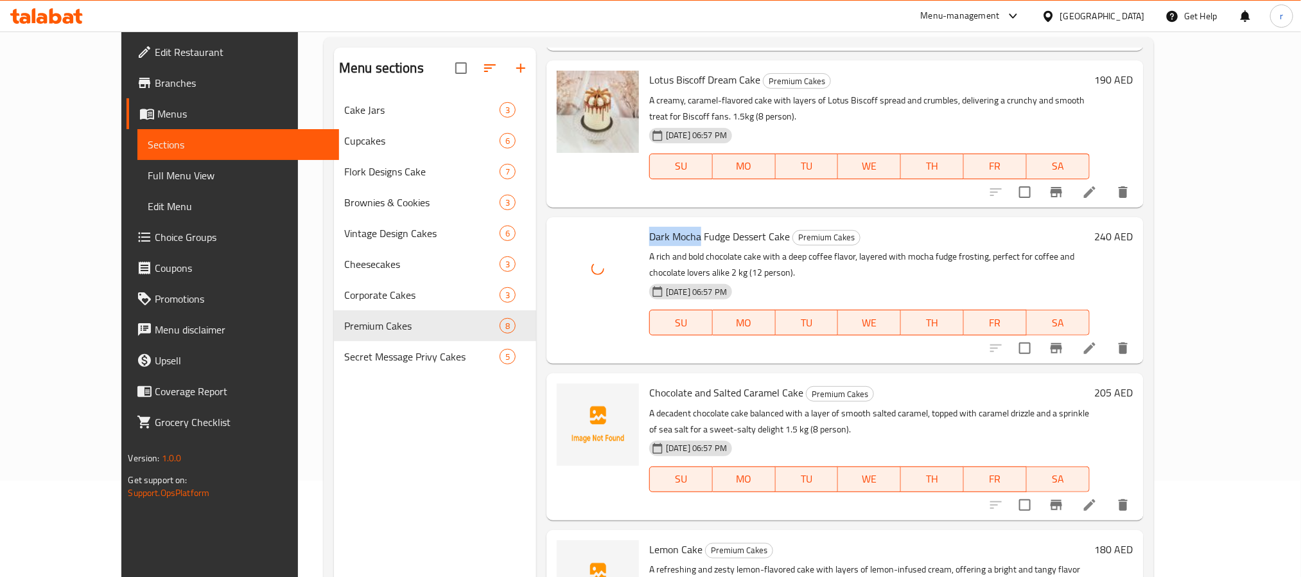
scroll to position [578, 0]
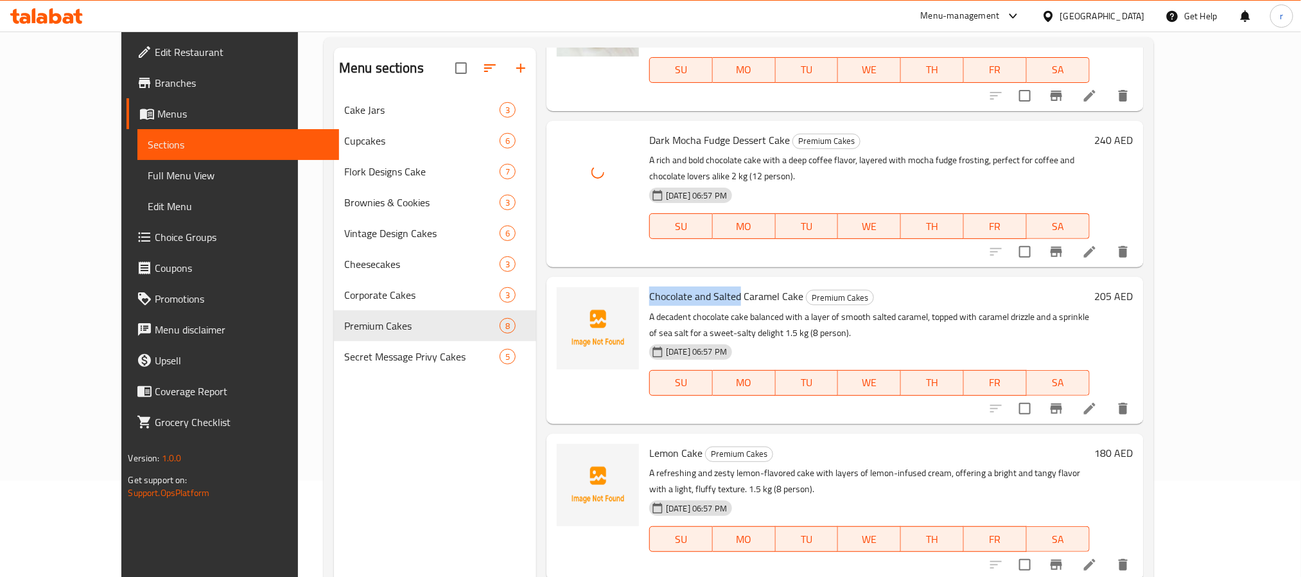
drag, startPoint x: 617, startPoint y: 243, endPoint x: 710, endPoint y: 247, distance: 92.6
click at [710, 282] on div "Chocolate and Salted Caramel Cake Premium Cakes A decadent chocolate cake balan…" at bounding box center [869, 350] width 450 height 136
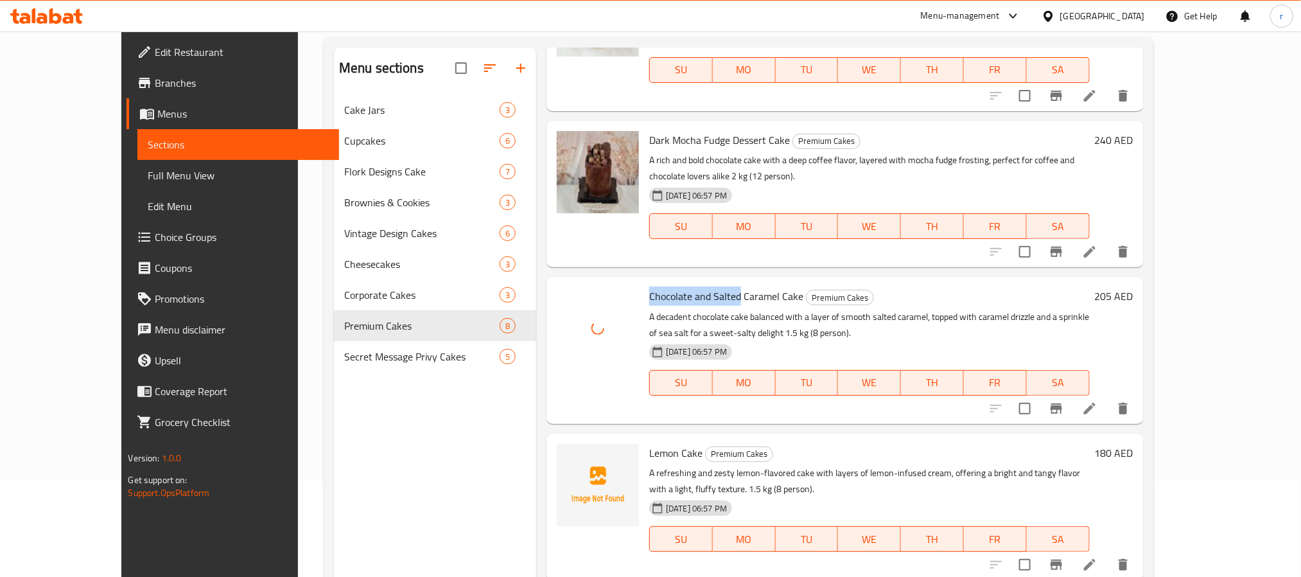
scroll to position [625, 0]
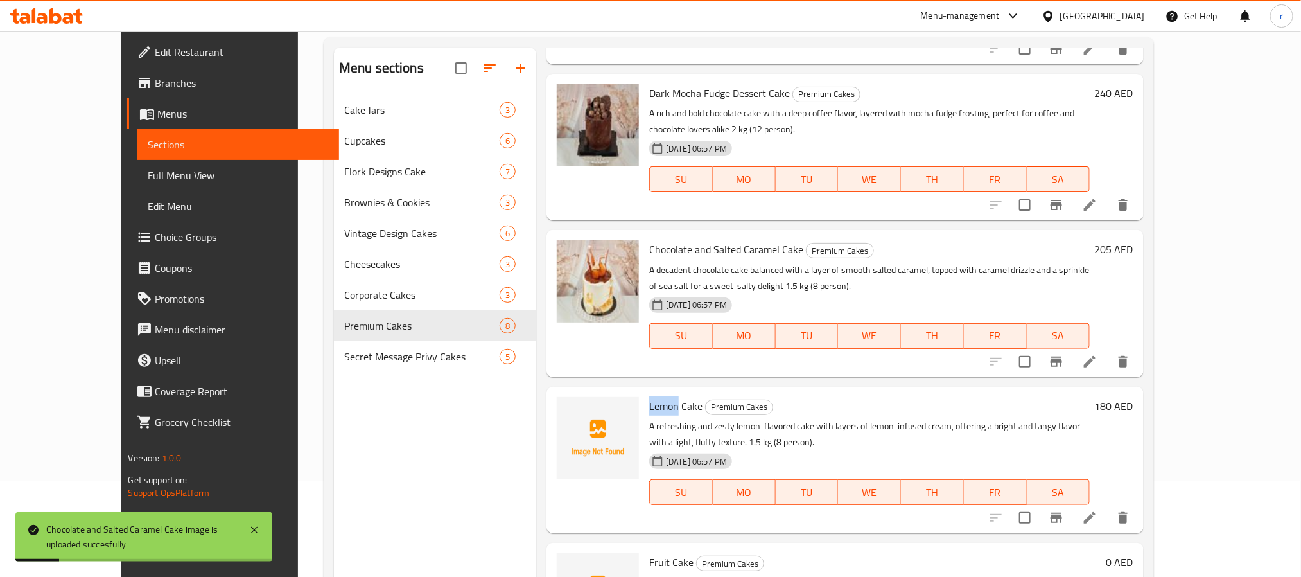
drag, startPoint x: 617, startPoint y: 358, endPoint x: 649, endPoint y: 360, distance: 32.2
click at [649, 392] on div "Lemon Cake Premium Cakes A refreshing and zesty lemon-flavored cake with layers…" at bounding box center [869, 460] width 450 height 136
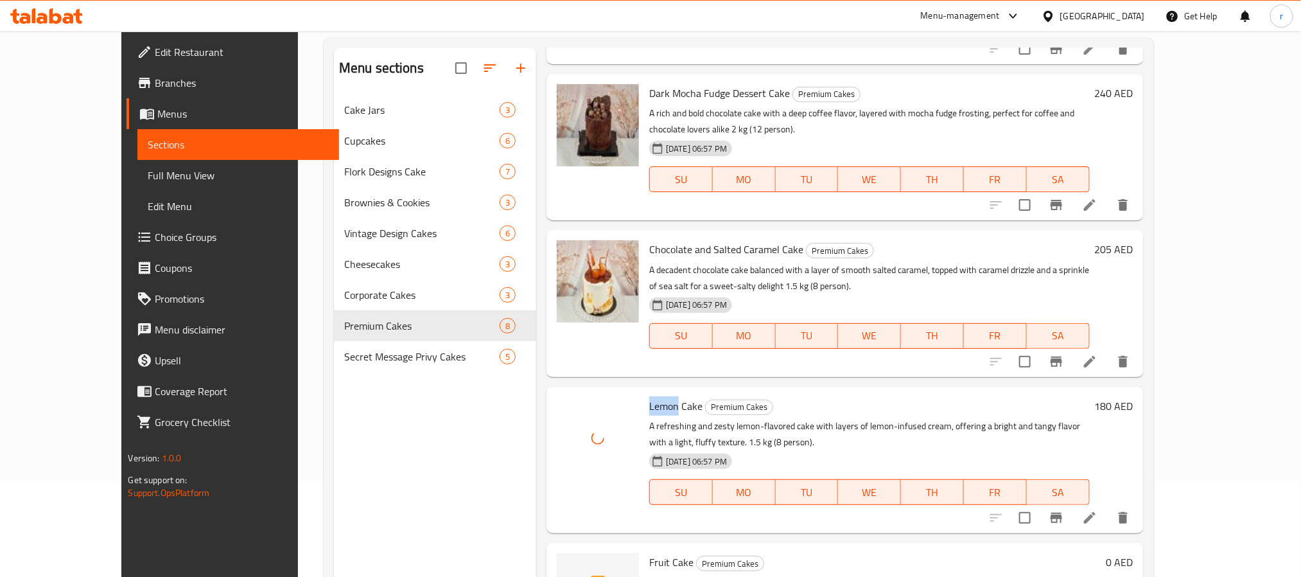
scroll to position [180, 0]
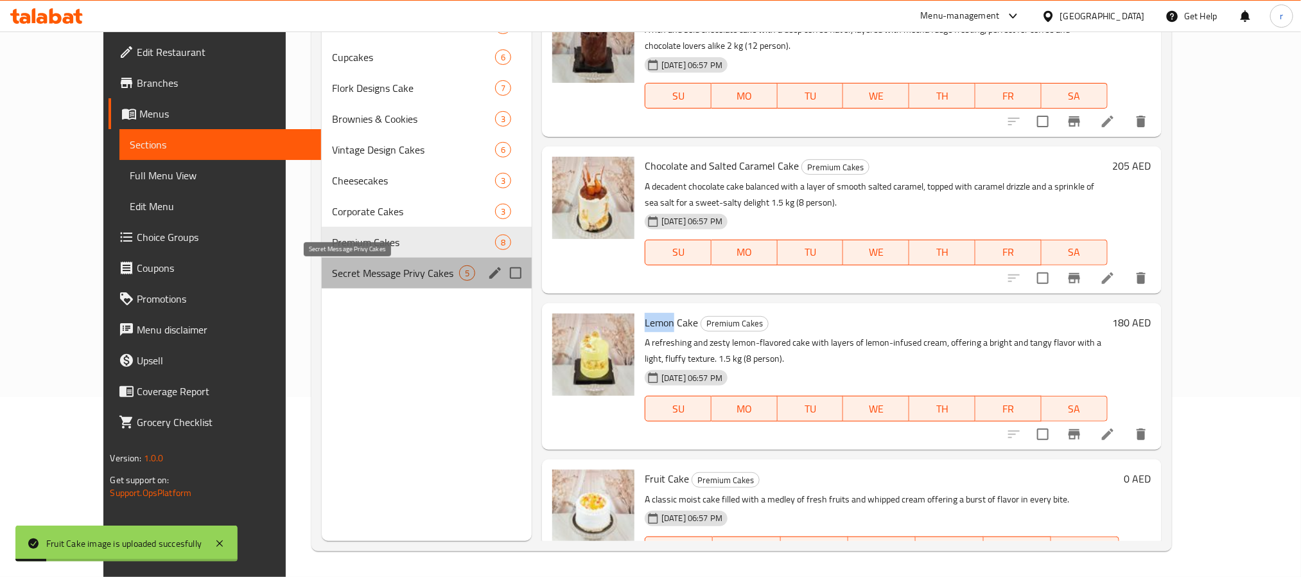
click at [332, 270] on span "Secret Message Privy Cakes" at bounding box center [395, 272] width 127 height 15
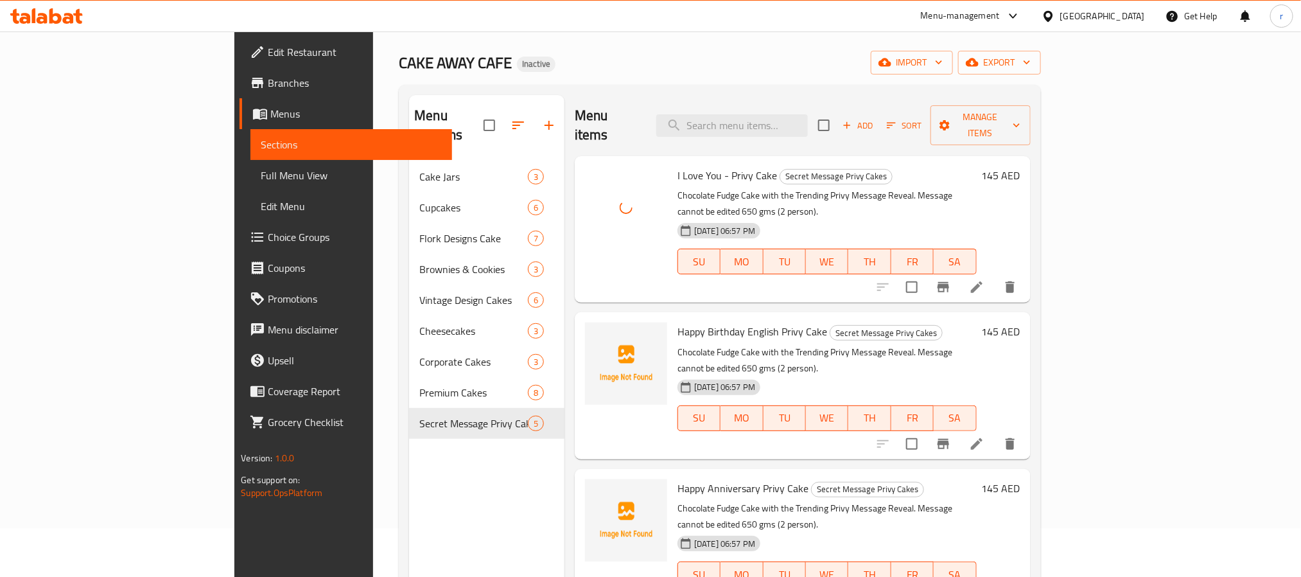
scroll to position [96, 0]
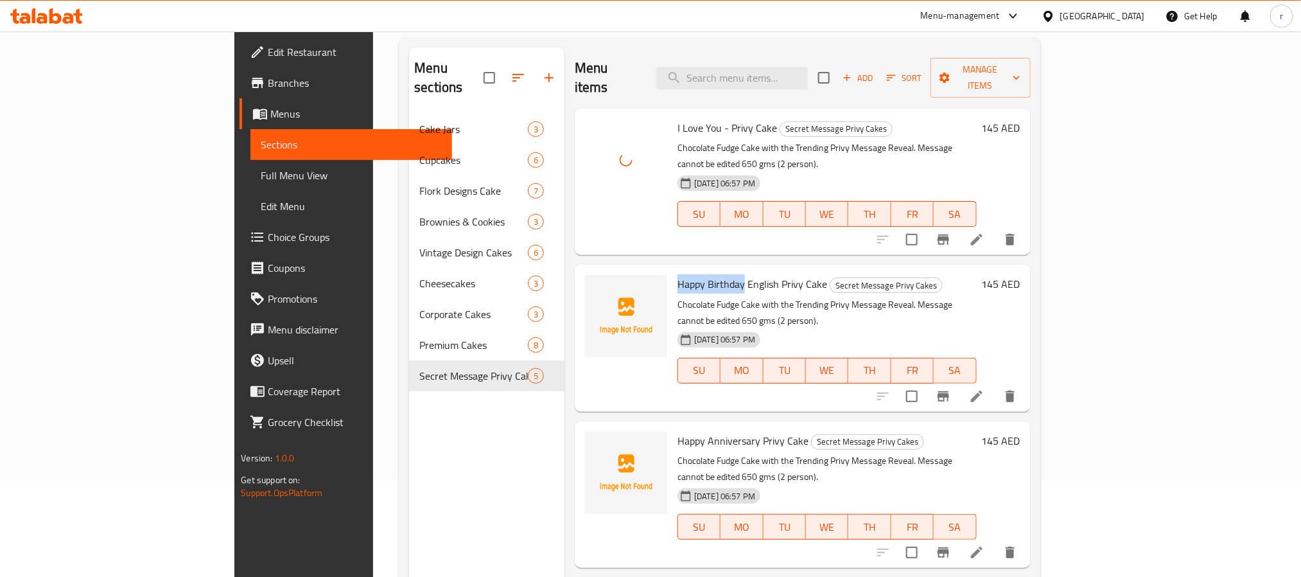
drag, startPoint x: 613, startPoint y: 249, endPoint x: 687, endPoint y: 257, distance: 73.7
click at [687, 270] on div "Happy Birthday English Privy Cake Secret Message Privy Cakes Chocolate Fudge Ca…" at bounding box center [827, 338] width 309 height 136
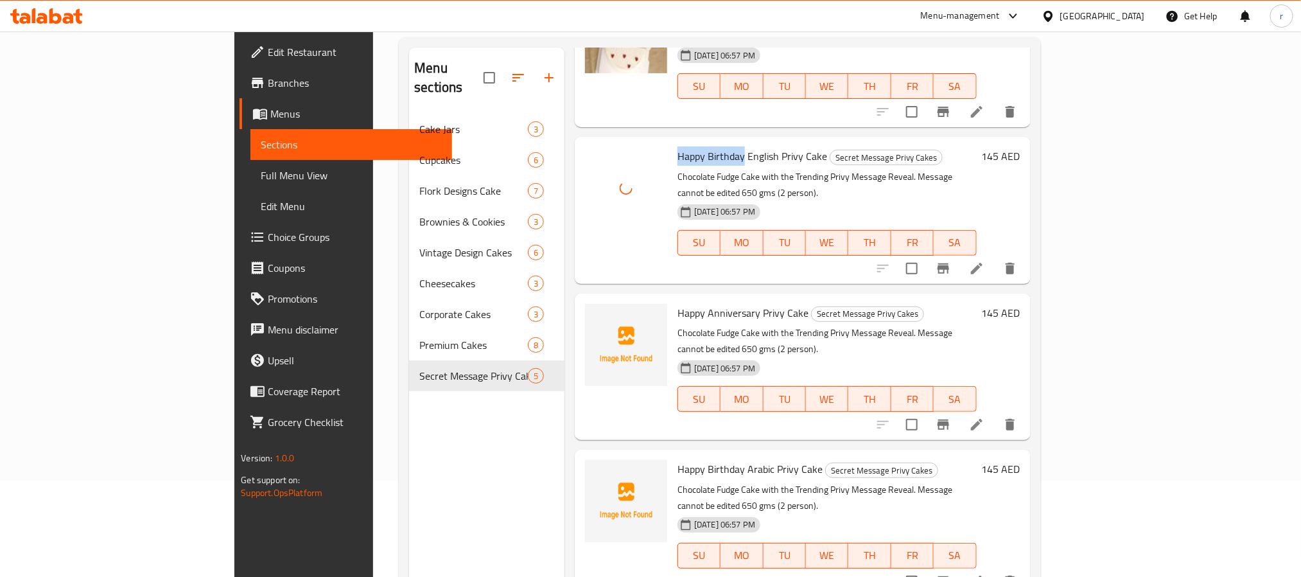
scroll to position [156, 0]
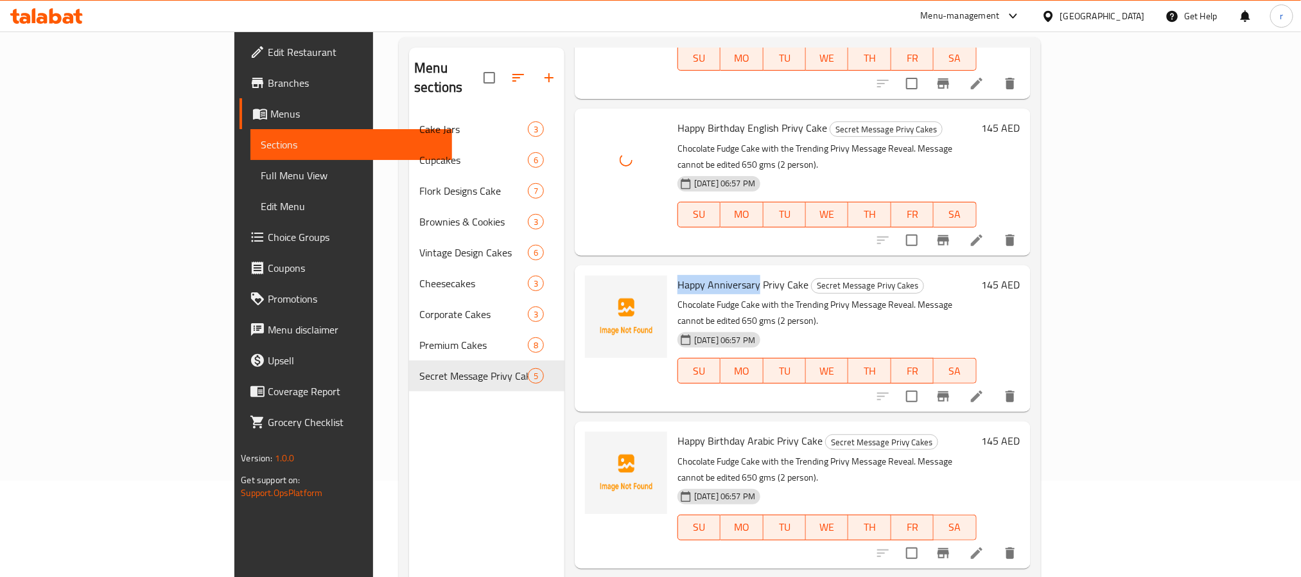
drag, startPoint x: 653, startPoint y: 233, endPoint x: 700, endPoint y: 237, distance: 47.0
click at [700, 275] on span "Happy Anniversary Privy Cake" at bounding box center [743, 284] width 131 height 19
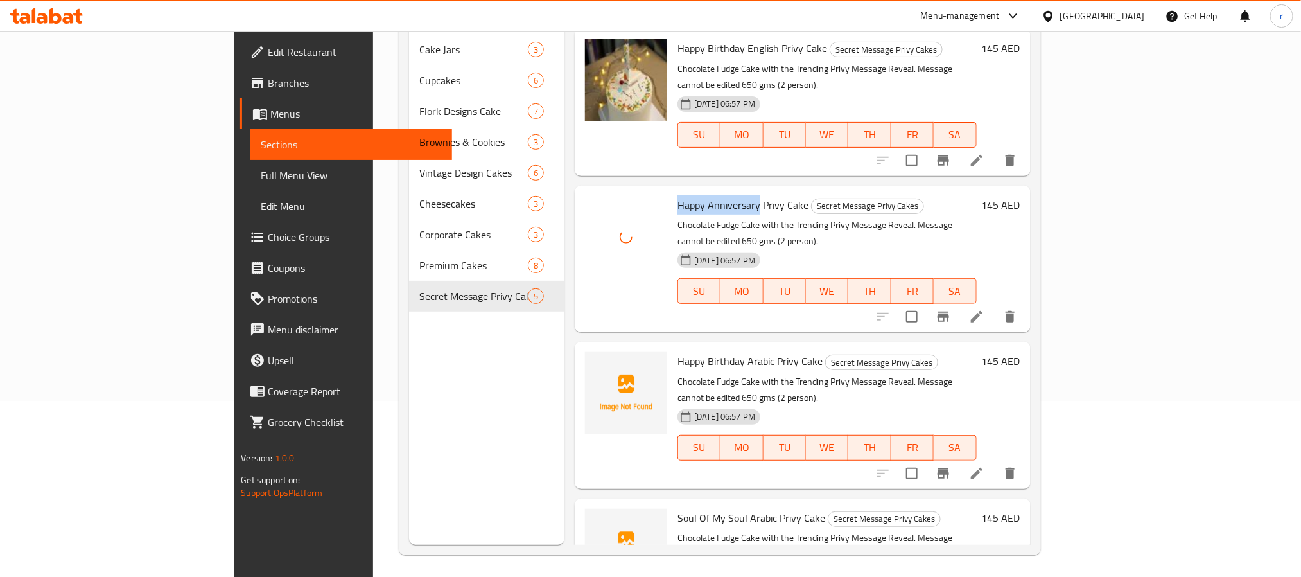
scroll to position [180, 0]
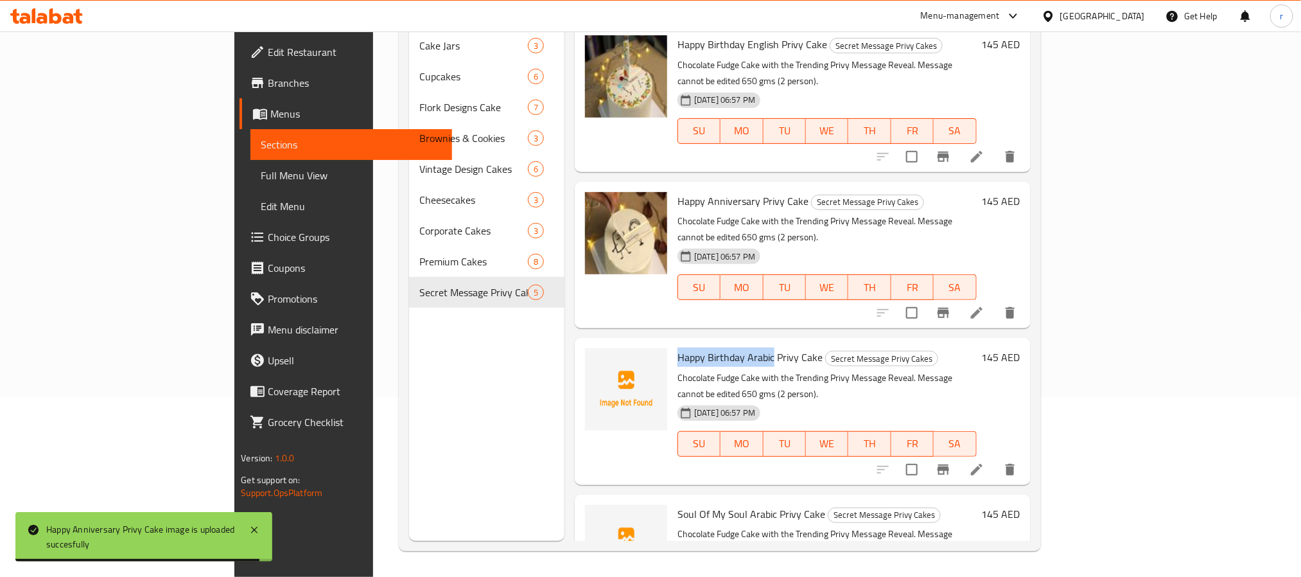
drag, startPoint x: 613, startPoint y: 291, endPoint x: 716, endPoint y: 291, distance: 102.1
click at [716, 343] on div "Happy Birthday Arabic Privy Cake Secret Message Privy Cakes Chocolate Fudge Cak…" at bounding box center [827, 411] width 309 height 136
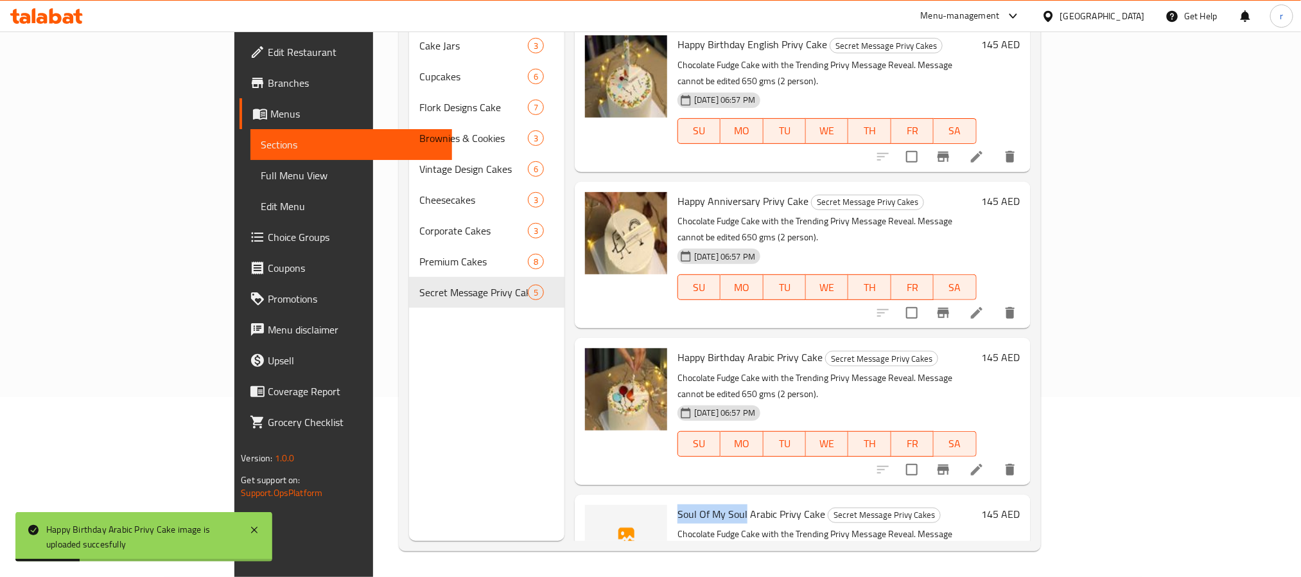
drag, startPoint x: 633, startPoint y: 427, endPoint x: 688, endPoint y: 430, distance: 55.3
click at [688, 504] on span "Soul Of My Soul Arabic Privy Cake" at bounding box center [752, 513] width 148 height 19
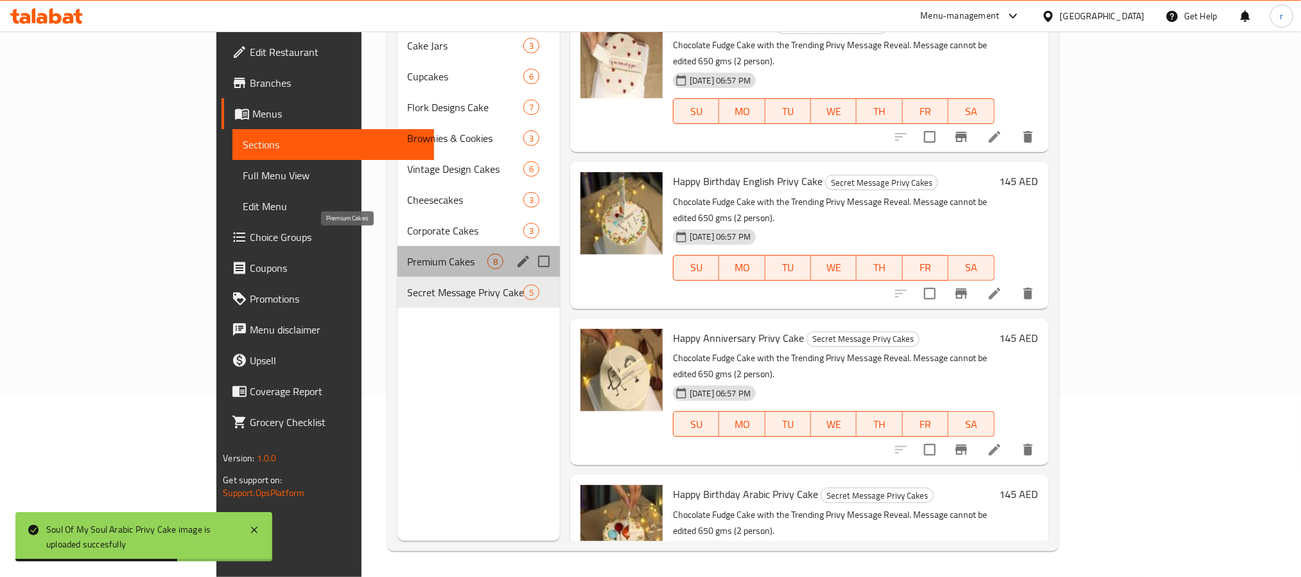
click at [408, 254] on span "Premium Cakes" at bounding box center [448, 261] width 80 height 15
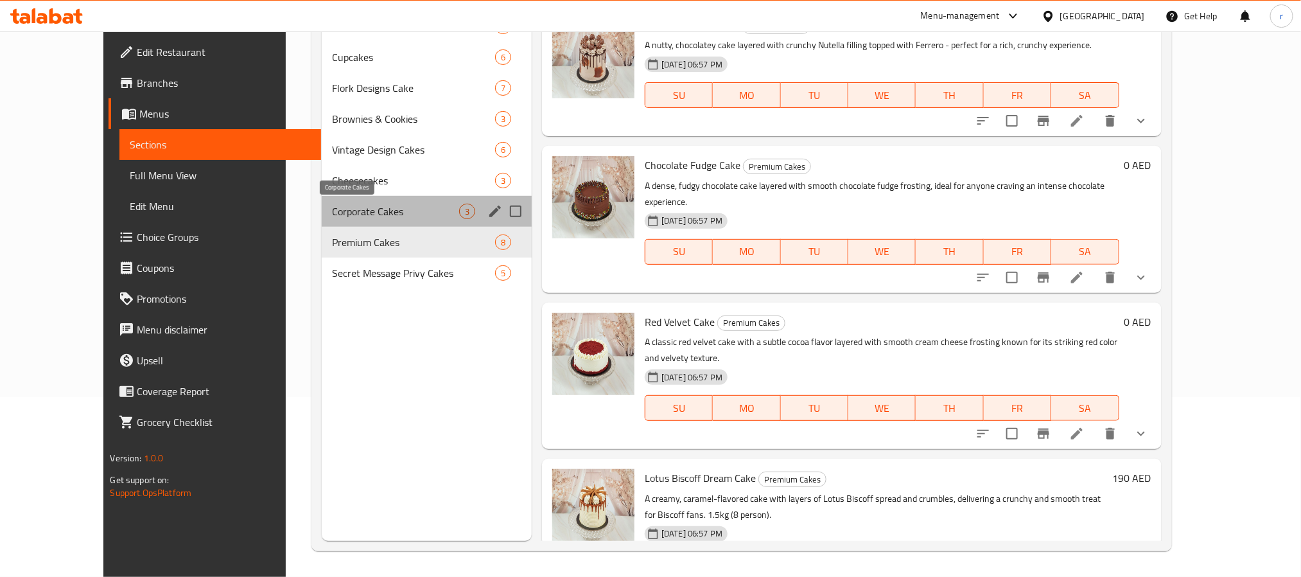
click at [332, 214] on span "Corporate Cakes" at bounding box center [395, 211] width 127 height 15
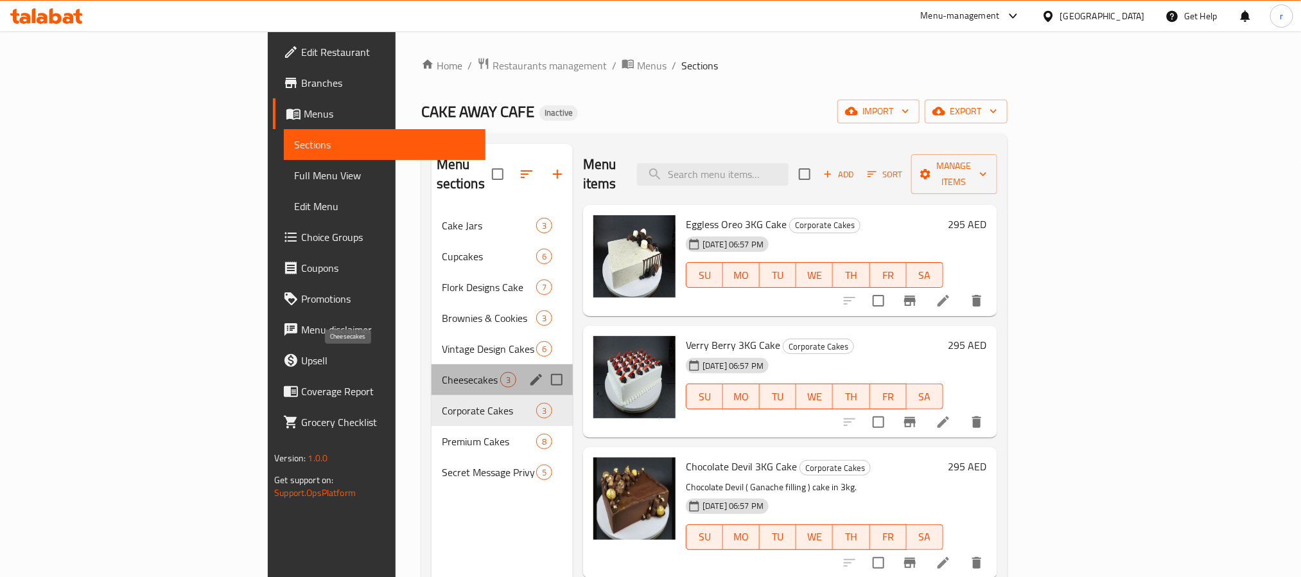
click at [442, 372] on span "Cheesecakes" at bounding box center [471, 379] width 58 height 15
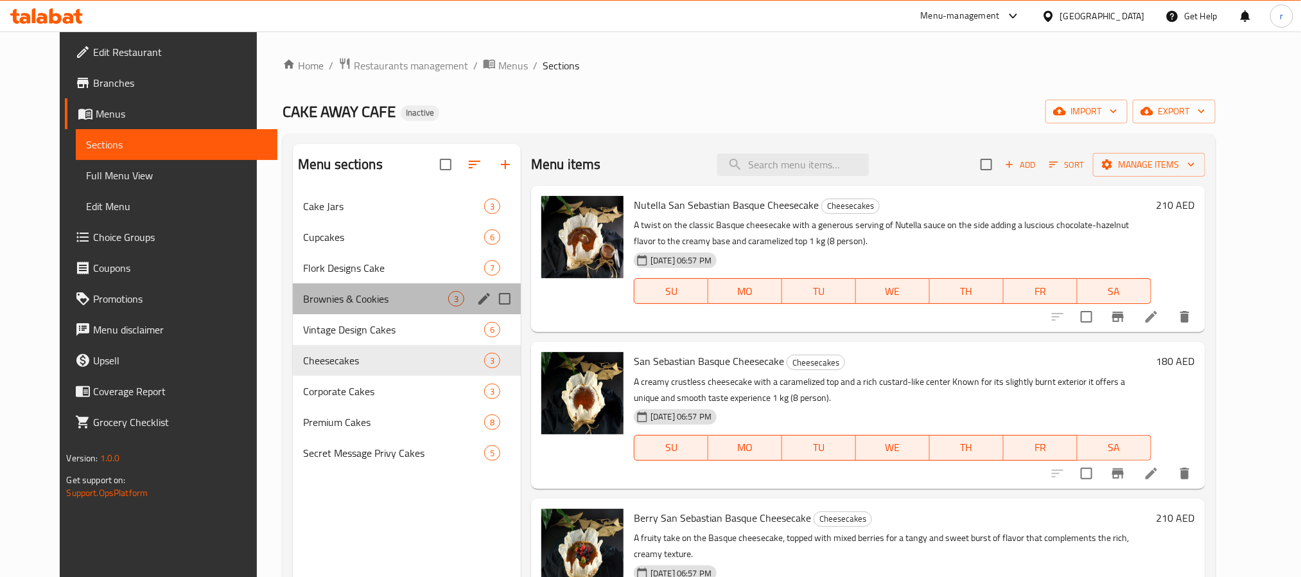
click at [340, 309] on div "Brownies & Cookies 3" at bounding box center [407, 298] width 228 height 31
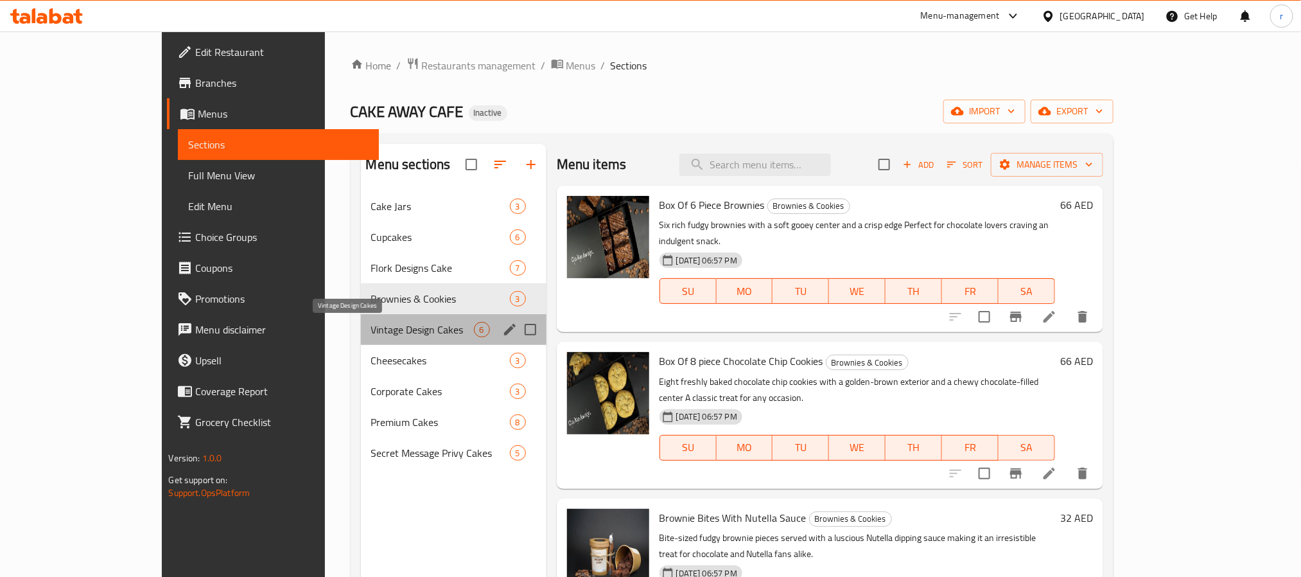
click at [371, 330] on span "Vintage Design Cakes" at bounding box center [422, 329] width 103 height 15
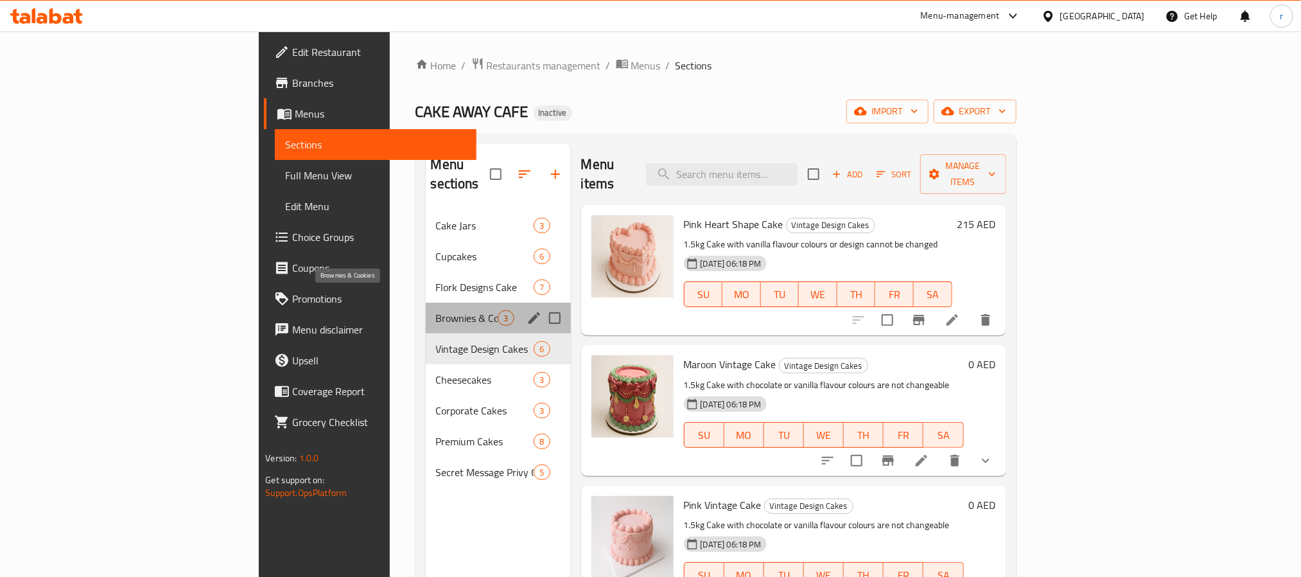
click at [436, 310] on span "Brownies & Cookies" at bounding box center [467, 317] width 62 height 15
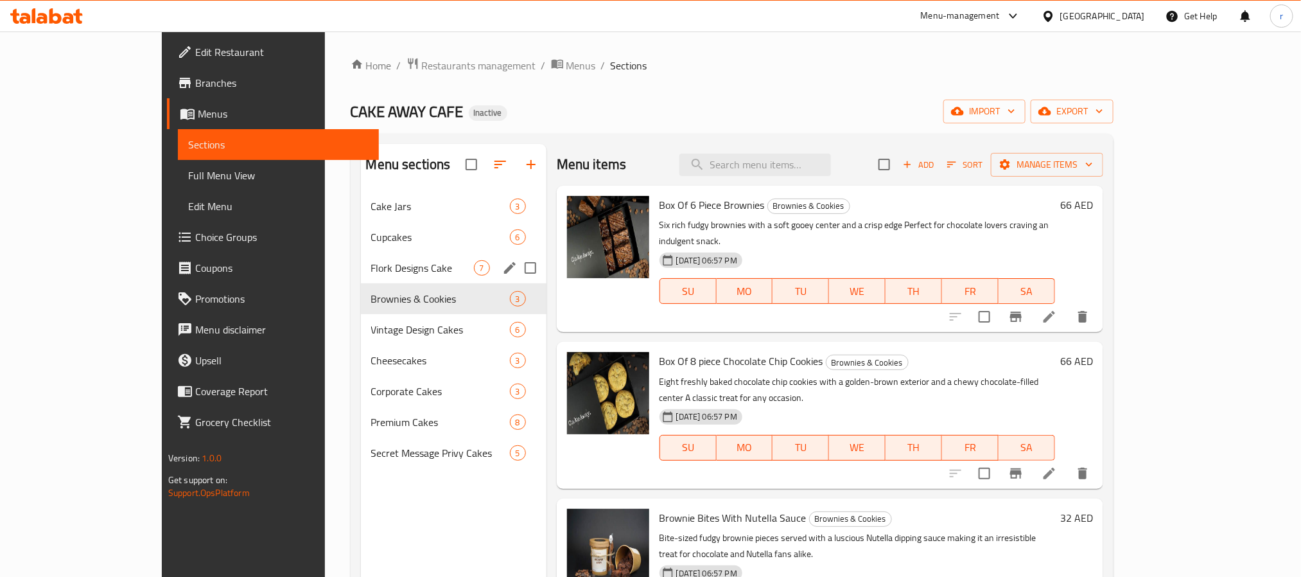
click at [371, 274] on span "Flork Designs Cake" at bounding box center [422, 267] width 103 height 15
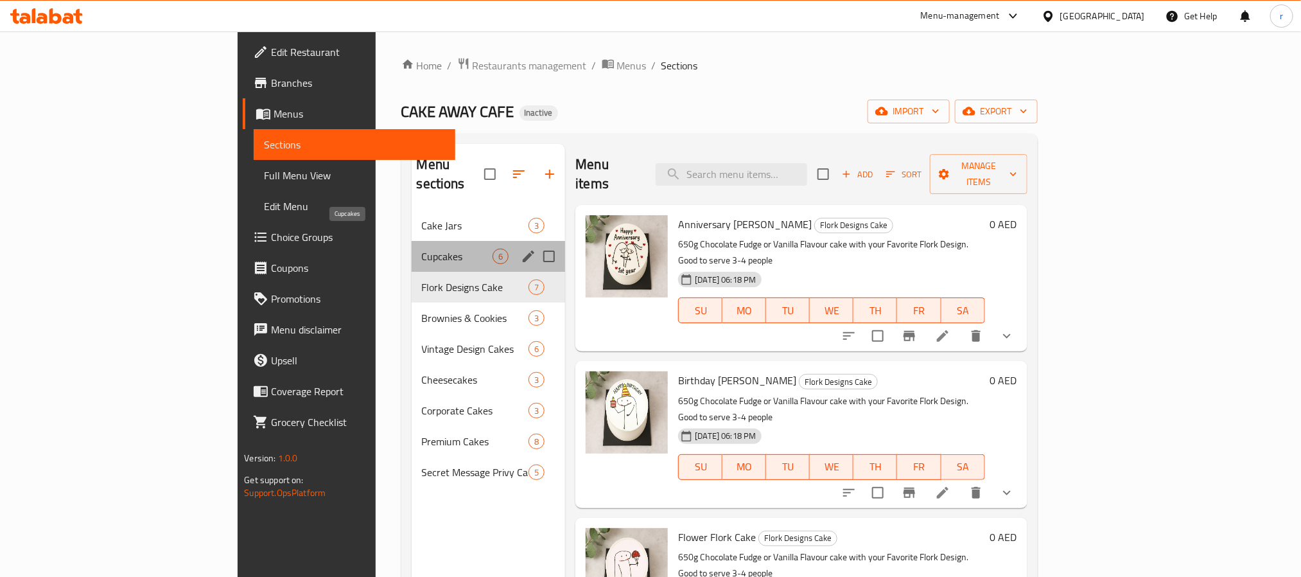
click at [422, 249] on span "Cupcakes" at bounding box center [457, 256] width 71 height 15
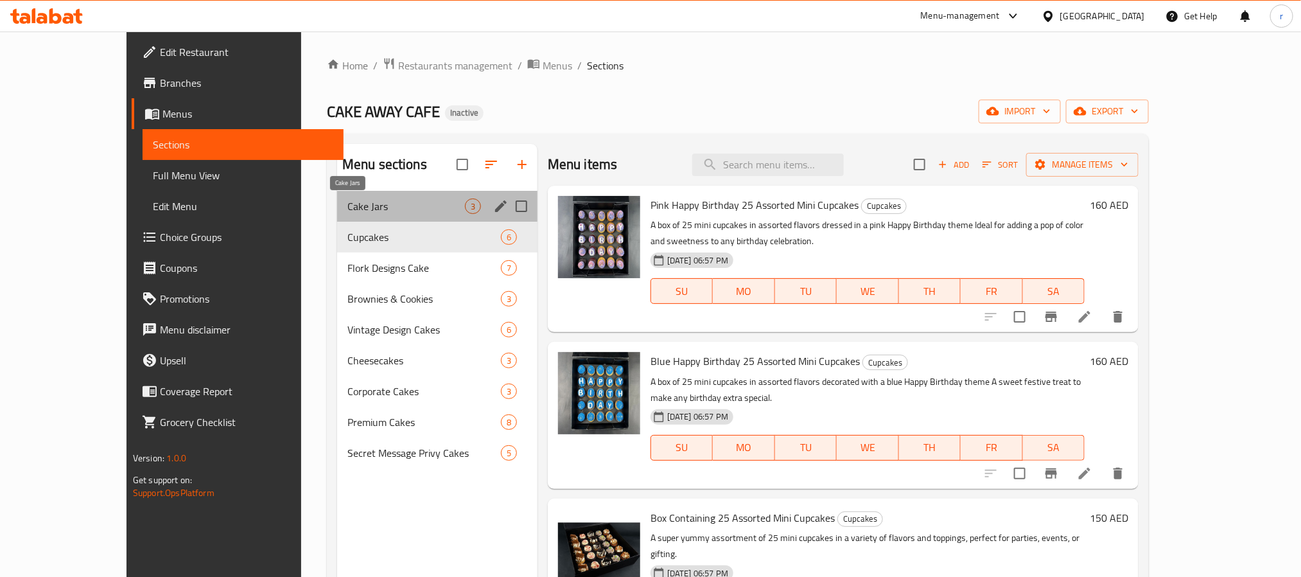
click at [359, 205] on span "Cake Jars" at bounding box center [407, 205] width 118 height 15
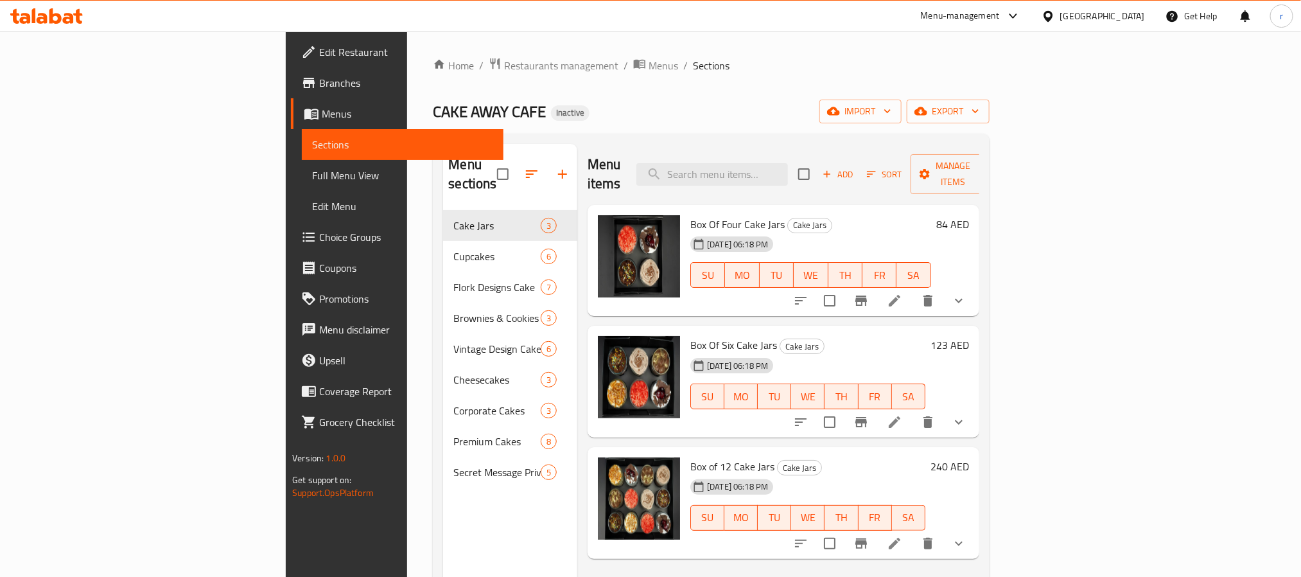
click at [723, 80] on div "Home / Restaurants management / Menus / Sections CAKE AWAY CAFE Inactive import…" at bounding box center [711, 394] width 556 height 674
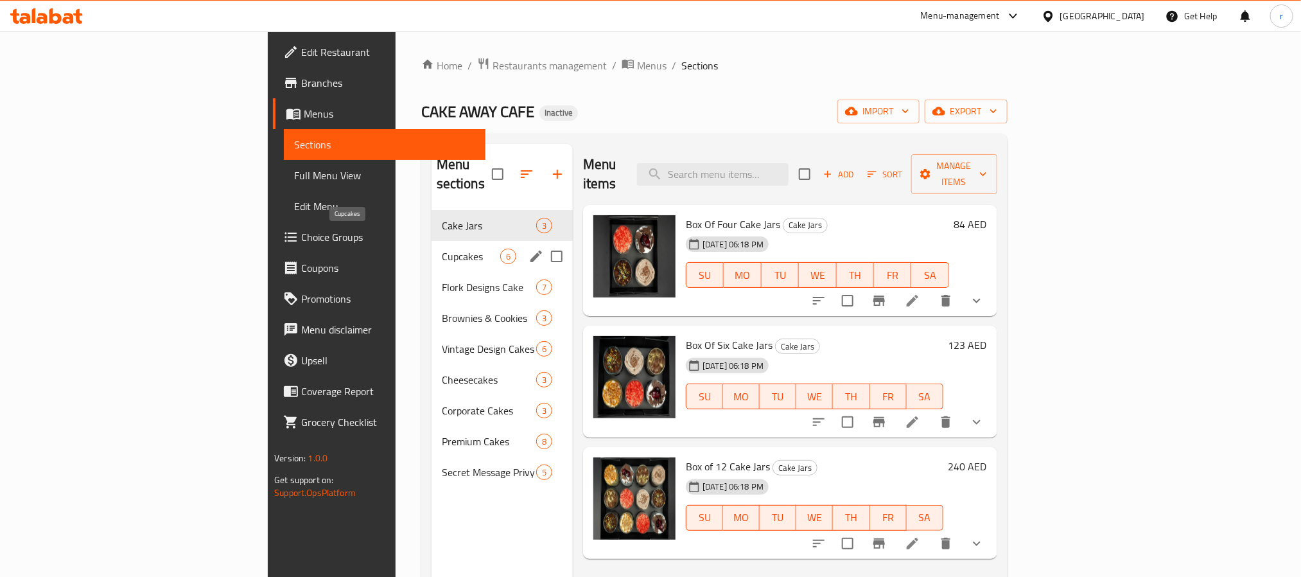
click at [442, 249] on span "Cupcakes" at bounding box center [471, 256] width 58 height 15
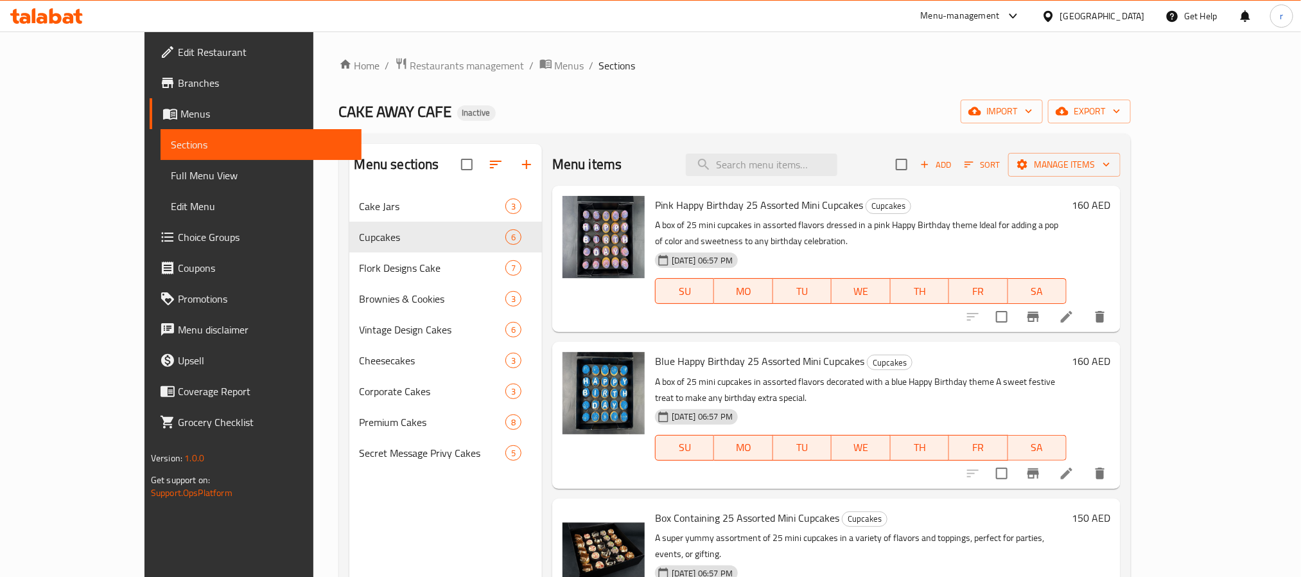
click at [677, 53] on div "Home / Restaurants management / Menus / Sections CAKE AWAY CAFE Inactive import…" at bounding box center [734, 393] width 843 height 725
click at [171, 178] on span "Full Menu View" at bounding box center [261, 175] width 180 height 15
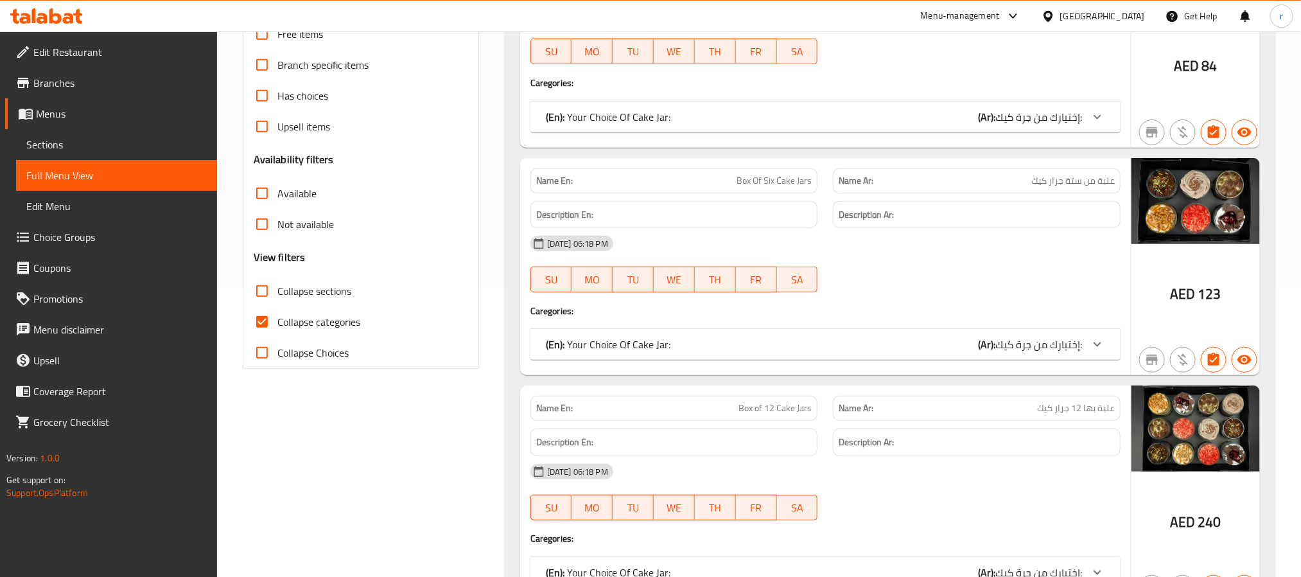
click at [264, 321] on input "Collapse categories" at bounding box center [262, 321] width 31 height 31
checkbox input "false"
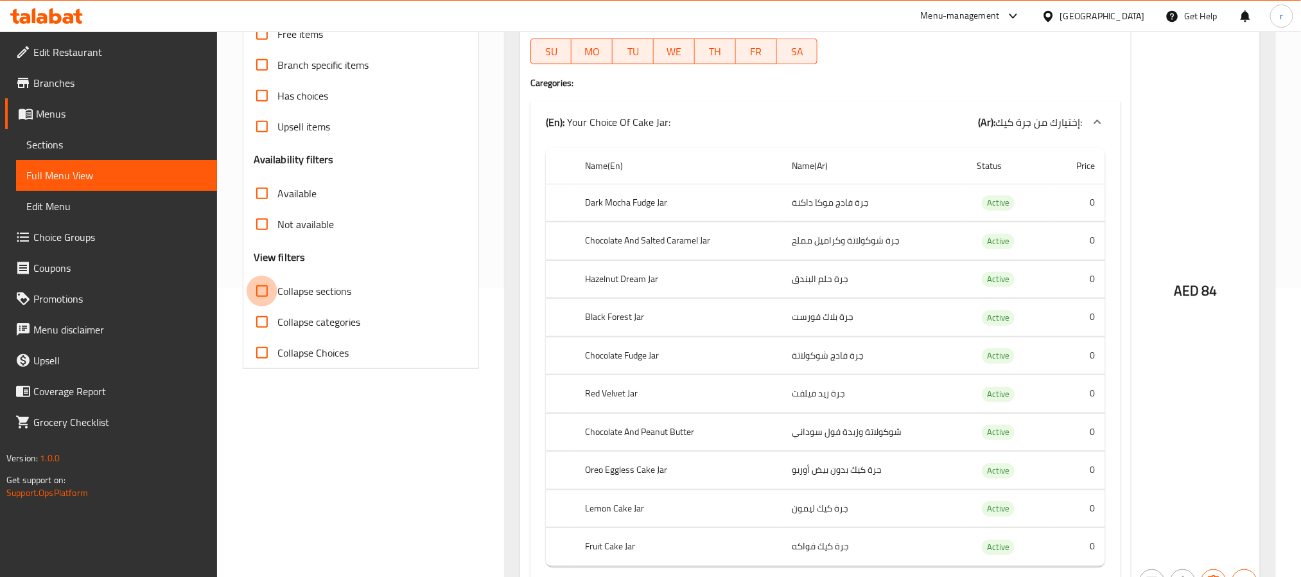
click at [265, 292] on input "Collapse sections" at bounding box center [262, 291] width 31 height 31
checkbox input "true"
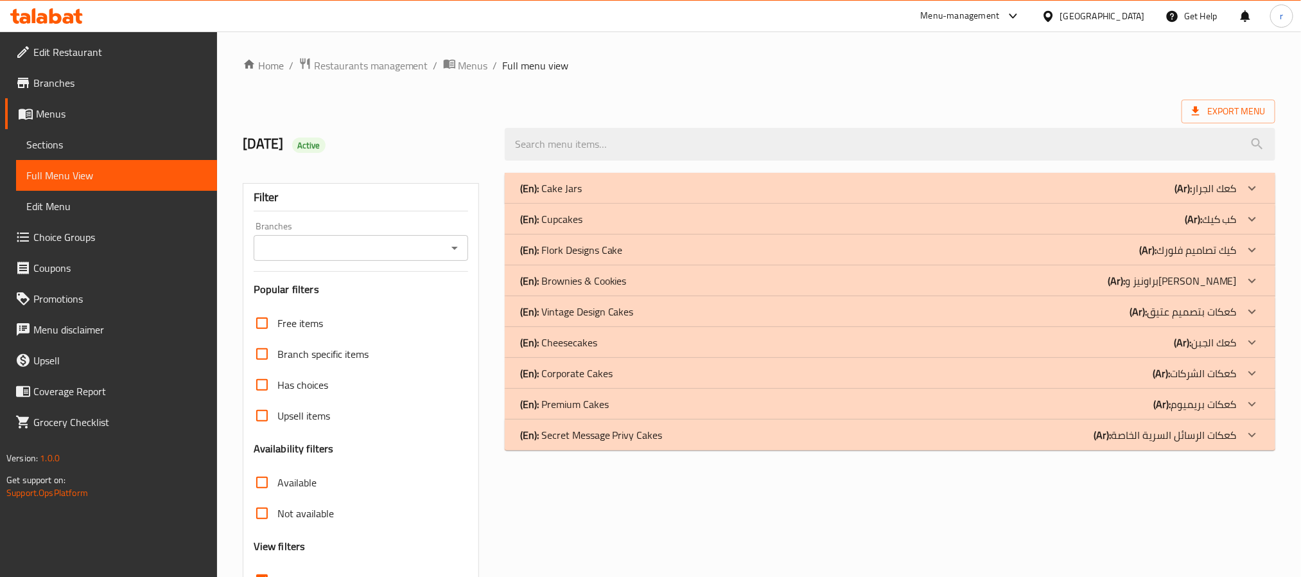
click at [654, 91] on div "Home / Restaurants management / Menus / Full menu view Export Menu [DATE] Activ…" at bounding box center [759, 357] width 1033 height 601
click at [590, 220] on div "(En): Cupcakes (Ar): كب كيك" at bounding box center [878, 218] width 717 height 15
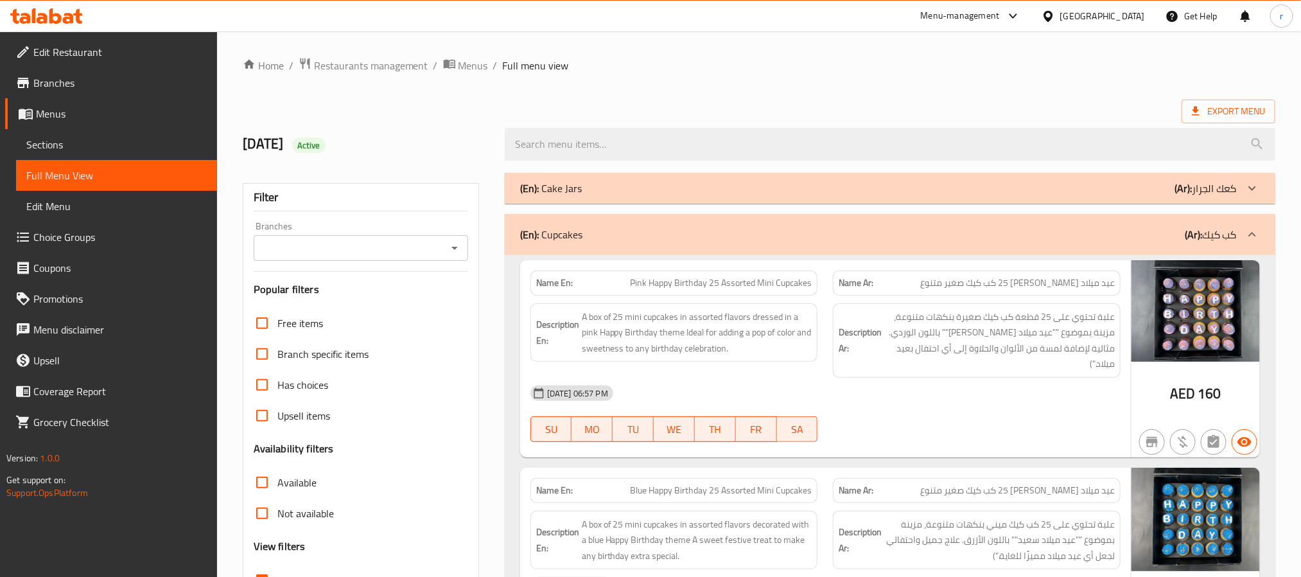
click at [619, 66] on ol "Home / Restaurants management / Menus / Full menu view" at bounding box center [759, 65] width 1033 height 17
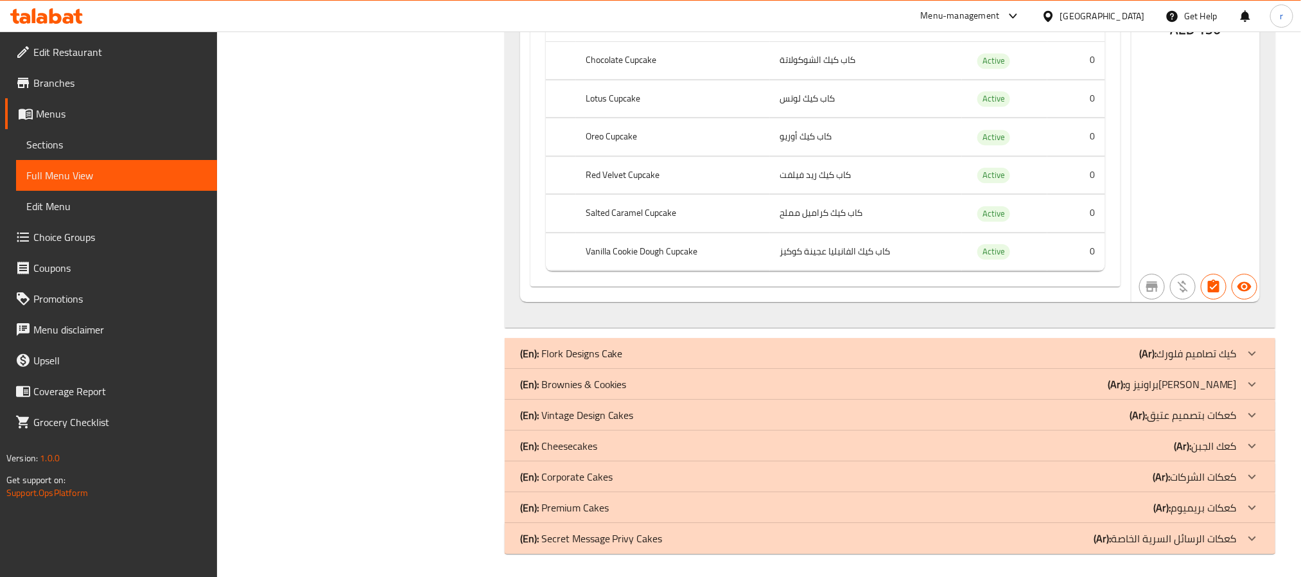
click at [592, 380] on p "(En): Brownies & Cookies" at bounding box center [573, 383] width 107 height 15
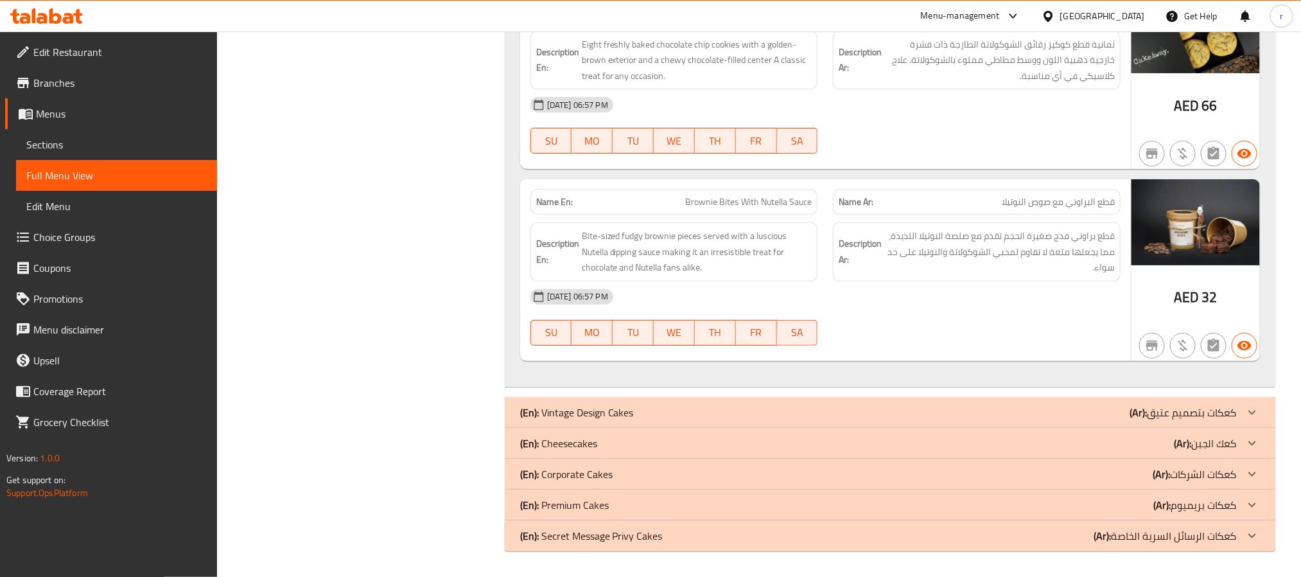
click at [565, 438] on p "(En): Cheesecakes" at bounding box center [558, 443] width 77 height 15
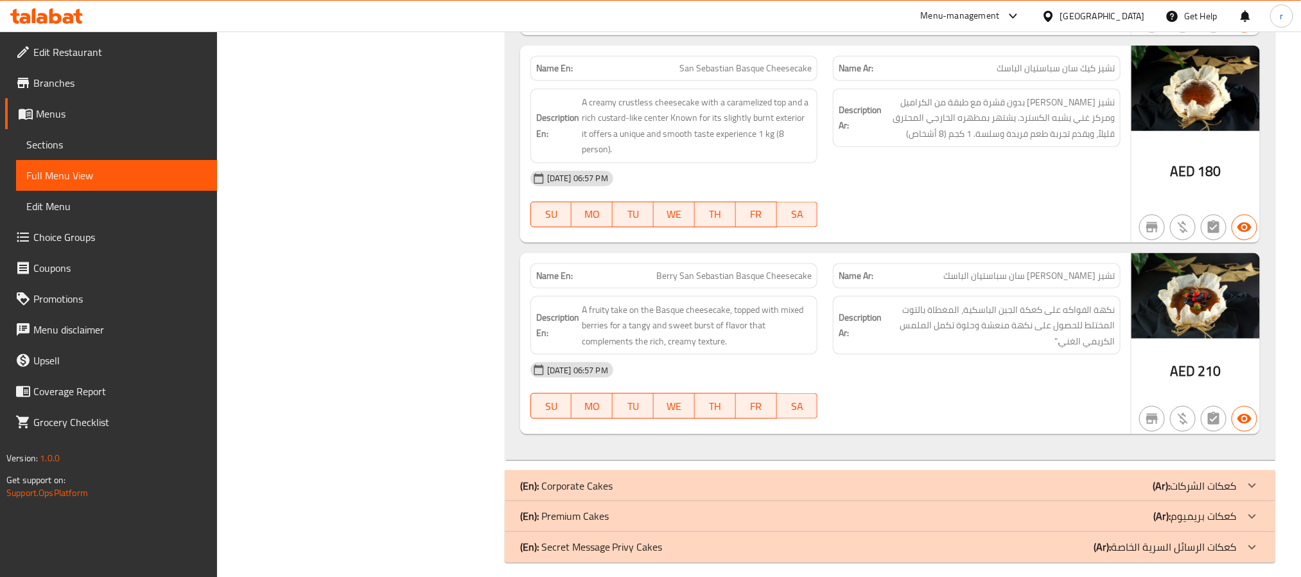
click at [574, 480] on p "(En): Corporate Cakes" at bounding box center [566, 485] width 92 height 15
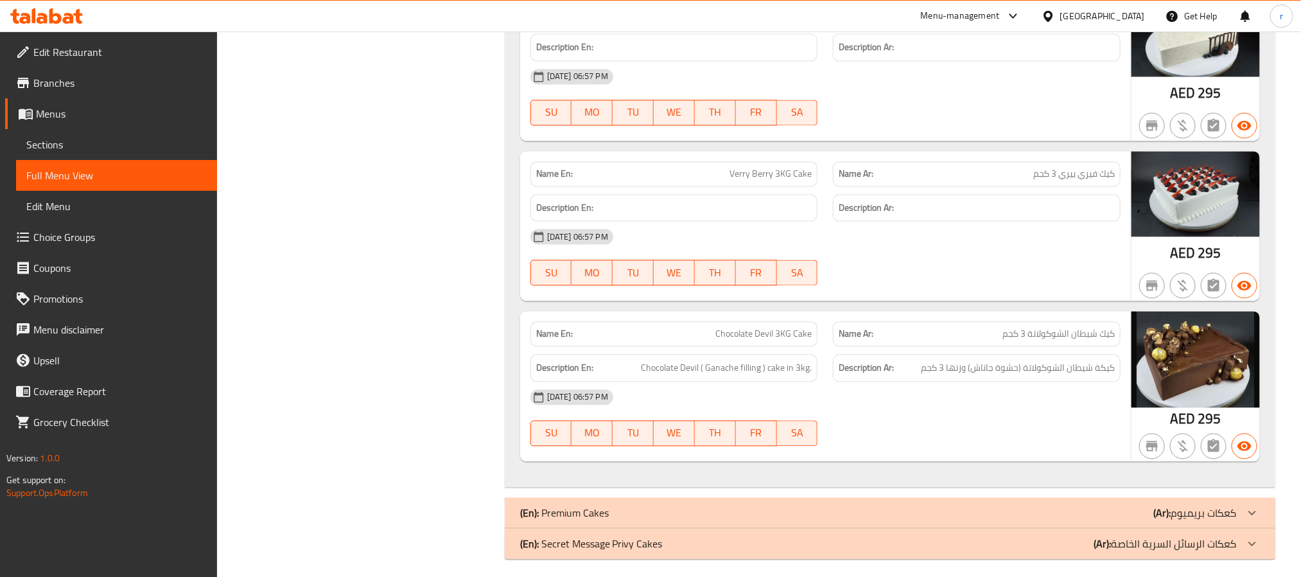
click at [575, 505] on p "(En): Premium Cakes" at bounding box center [564, 512] width 89 height 15
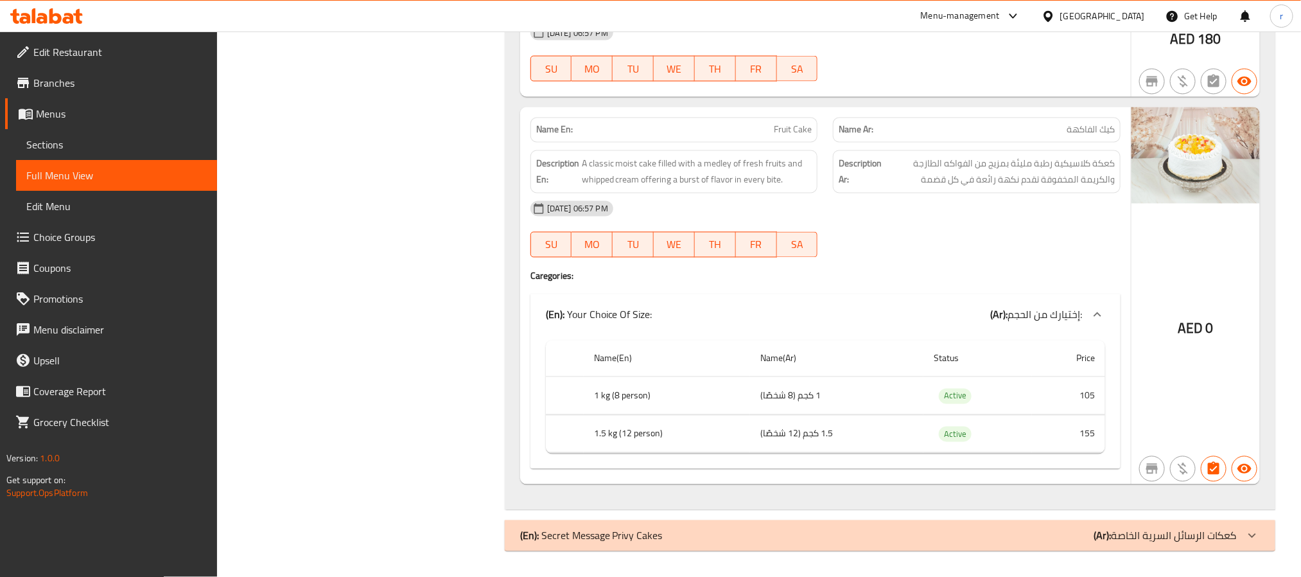
scroll to position [6394, 0]
click at [556, 536] on p "(En): Secret Message Privy Cakes" at bounding box center [591, 535] width 143 height 15
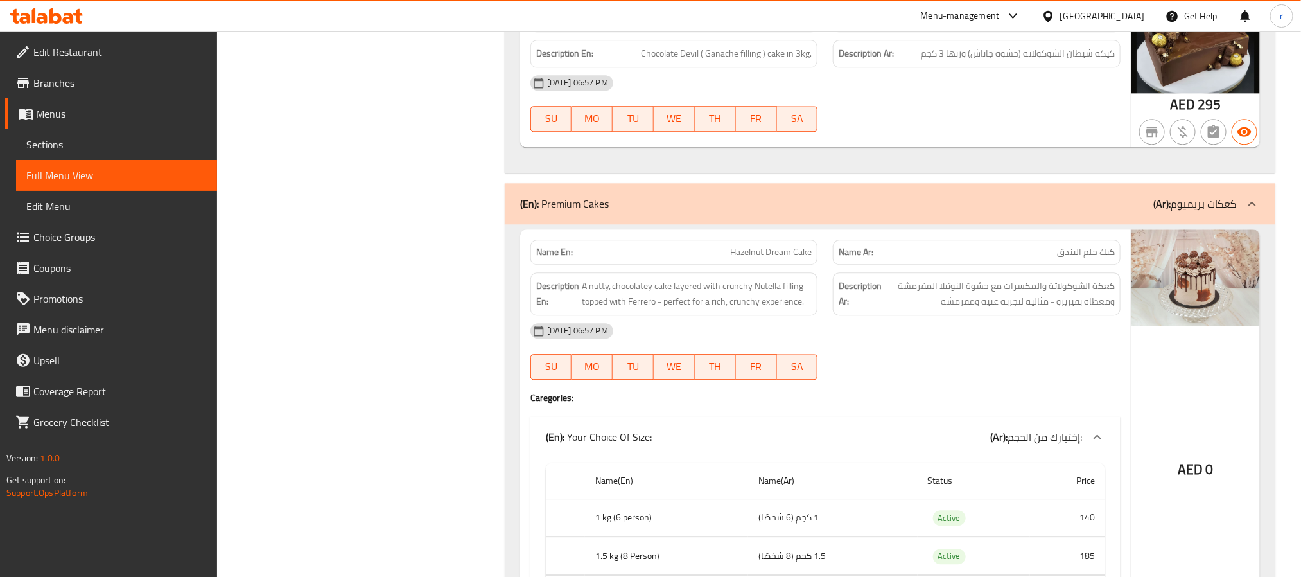
scroll to position [4227, 0]
